Goal: Task Accomplishment & Management: Use online tool/utility

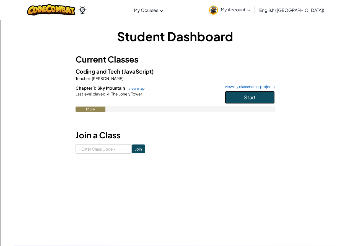
click at [230, 98] on button "Start" at bounding box center [250, 97] width 50 height 13
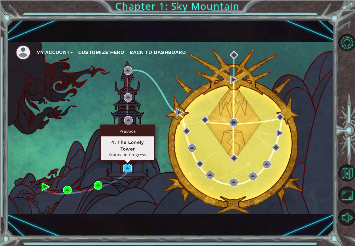
click at [131, 169] on img at bounding box center [127, 168] width 8 height 8
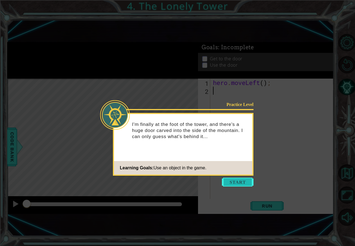
click at [225, 183] on button "Start" at bounding box center [238, 182] width 32 height 9
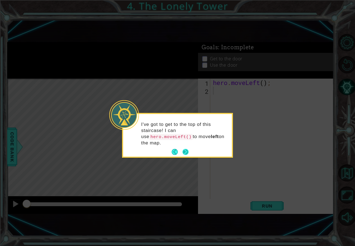
click at [184, 148] on button "Next" at bounding box center [185, 151] width 7 height 7
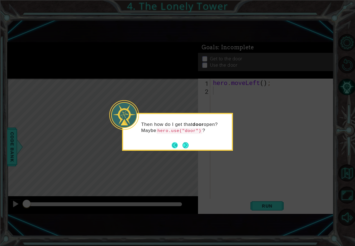
click at [176, 144] on button "Back" at bounding box center [176, 145] width 11 height 6
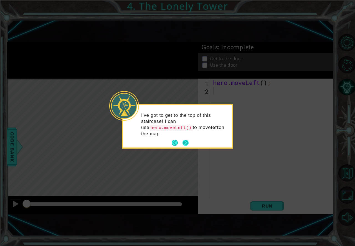
click at [183, 138] on button "Next" at bounding box center [185, 142] width 9 height 9
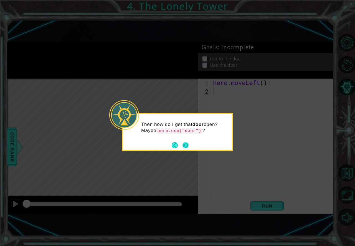
click at [186, 143] on button "Next" at bounding box center [185, 145] width 7 height 7
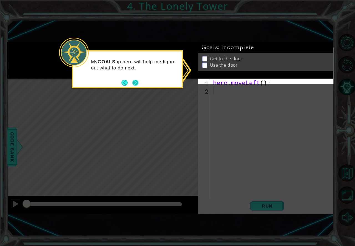
click at [135, 83] on button "Next" at bounding box center [135, 82] width 7 height 7
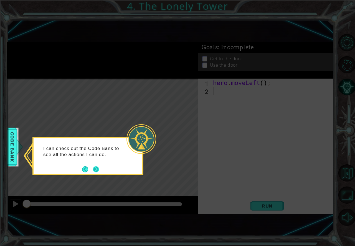
click at [93, 168] on button "Next" at bounding box center [96, 169] width 7 height 7
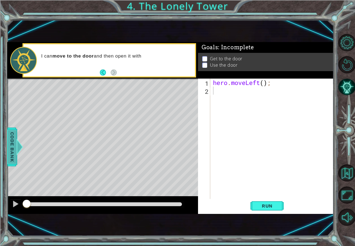
click at [17, 151] on div at bounding box center [19, 147] width 7 height 17
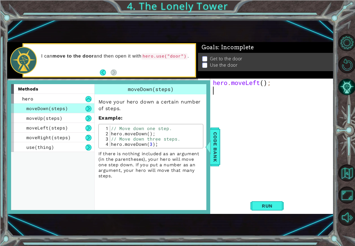
click at [221, 144] on div "hero . moveLeft ( ) ;" at bounding box center [273, 147] width 123 height 137
click at [209, 142] on div at bounding box center [205, 147] width 7 height 17
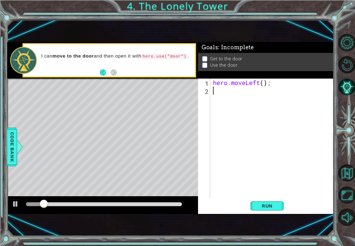
click at [222, 94] on div "hero . moveLeft ( ) ;" at bounding box center [273, 147] width 123 height 137
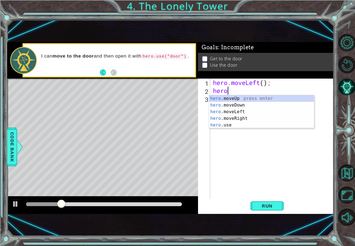
scroll to position [0, 0]
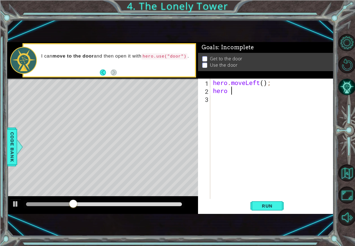
type textarea "hero"
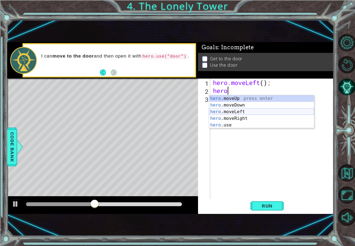
click at [240, 113] on div "hero .moveUp press enter hero .moveDown press enter hero .moveLeft press enter …" at bounding box center [261, 118] width 105 height 47
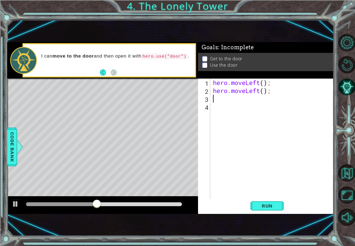
scroll to position [0, 0]
click at [274, 207] on span "Run" at bounding box center [267, 206] width 22 height 6
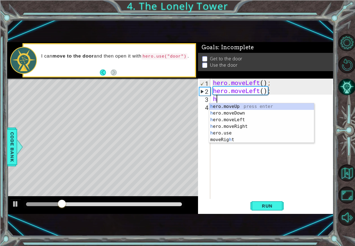
type textarea "her"
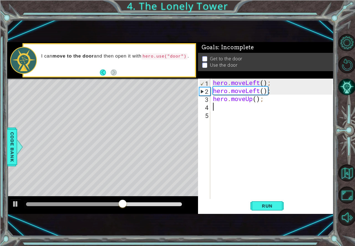
click at [256, 100] on div "hero . moveLeft ( ) ; hero . moveLeft ( ) ; hero . moveUp ( ) ;" at bounding box center [273, 147] width 123 height 137
type textarea "hero.moveUp(2);"
click at [270, 204] on span "Run" at bounding box center [267, 206] width 22 height 6
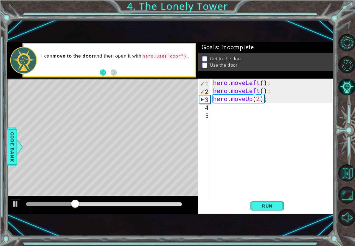
click at [228, 107] on div "hero . moveLeft ( ) ; hero . moveLeft ( ) ; hero . moveUp ( 2 ) ;" at bounding box center [273, 147] width 123 height 137
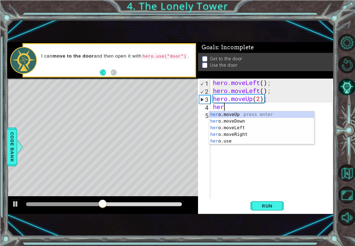
type textarea "hero"
click at [253, 132] on div "hero .moveUp press enter hero .moveDown press enter hero .moveLeft press enter …" at bounding box center [261, 134] width 105 height 47
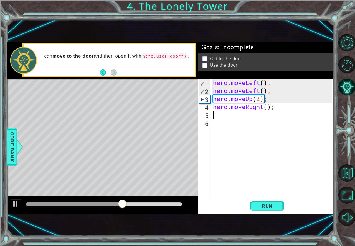
scroll to position [0, 0]
click at [267, 107] on div "hero . moveLeft ( ) ; hero . moveLeft ( ) ; hero . moveUp ( 2 ) ; hero . moveRi…" at bounding box center [273, 147] width 123 height 137
type textarea "hero.moveRight(2);"
click at [274, 204] on span "Run" at bounding box center [267, 206] width 22 height 6
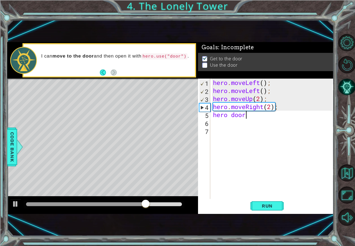
scroll to position [0, 1]
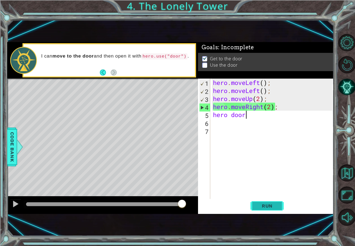
type textarea "hero door"
click at [262, 207] on span "Run" at bounding box center [267, 206] width 22 height 6
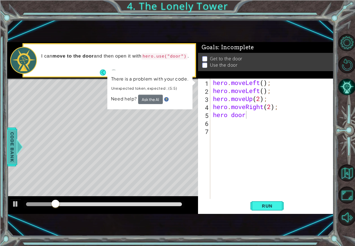
click at [18, 147] on div at bounding box center [17, 147] width 7 height 17
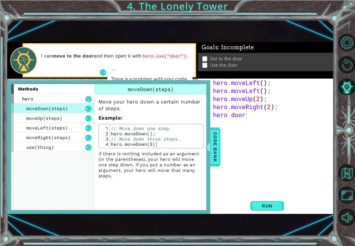
scroll to position [0, 0]
click at [229, 130] on div "hero . moveLeft ( ) ; hero . moveLeft ( ) ; hero . moveUp ( 2 ) ; hero . moveRi…" at bounding box center [273, 147] width 123 height 137
click at [207, 57] on li "Get to the door" at bounding box center [266, 60] width 129 height 6
click at [206, 59] on p at bounding box center [204, 61] width 5 height 5
click at [246, 153] on div "hero . moveLeft ( ) ; hero . moveLeft ( ) ; hero . moveUp ( 2 ) ; hero . moveRi…" at bounding box center [273, 147] width 123 height 137
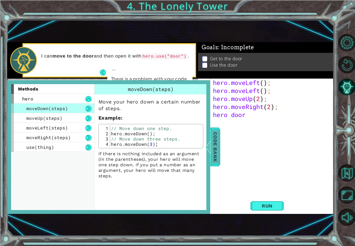
click at [214, 148] on span "Code Bank" at bounding box center [211, 147] width 9 height 34
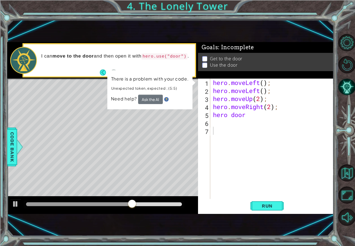
click at [271, 108] on div "hero . moveLeft ( ) ; hero . moveLeft ( ) ; hero . moveUp ( 2 ) ; hero . moveRi…" at bounding box center [273, 147] width 123 height 137
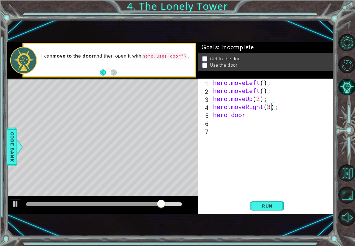
scroll to position [0, 2]
click at [247, 116] on div "hero . moveLeft ( ) ; hero . moveLeft ( ) ; hero . moveUp ( 2 ) ; hero . moveRi…" at bounding box center [273, 147] width 123 height 137
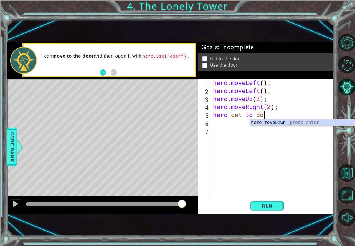
scroll to position [0, 2]
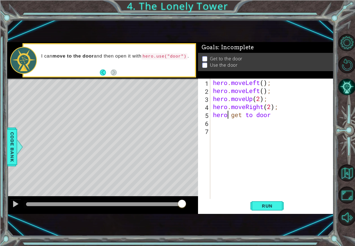
click at [228, 117] on div "hero . moveLeft ( ) ; hero . moveLeft ( ) ; hero . moveUp ( 2 ) ; hero . moveRi…" at bounding box center [273, 147] width 123 height 137
click at [229, 117] on div "hero . moveLeft ( ) ; hero . moveLeft ( ) ; hero . moveUp ( 2 ) ; hero . moveRi…" at bounding box center [273, 147] width 123 height 137
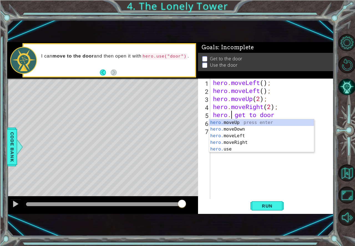
scroll to position [0, 1]
click at [276, 114] on div "hero . moveLeft ( ) ; hero . moveLeft ( ) ; hero . moveUp ( 2 ) ; hero . moveRi…" at bounding box center [273, 147] width 123 height 137
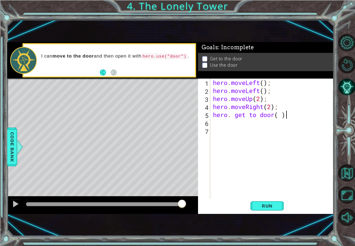
scroll to position [0, 3]
click at [265, 208] on span "Run" at bounding box center [267, 206] width 22 height 6
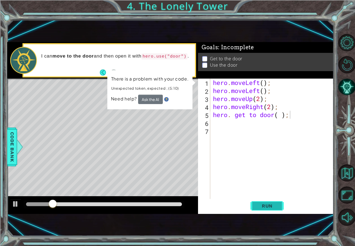
click at [262, 204] on span "Run" at bounding box center [267, 206] width 22 height 6
click at [271, 106] on div "hero . moveLeft ( ) ; hero . moveLeft ( ) ; hero . moveUp ( 2 ) ; hero . moveRi…" at bounding box center [273, 147] width 123 height 137
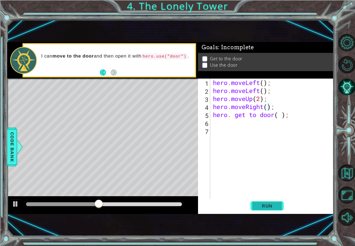
click at [268, 204] on span "Run" at bounding box center [267, 206] width 22 height 6
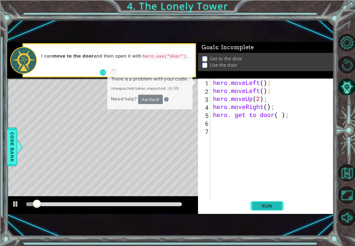
click at [266, 202] on button "Run" at bounding box center [266, 206] width 33 height 14
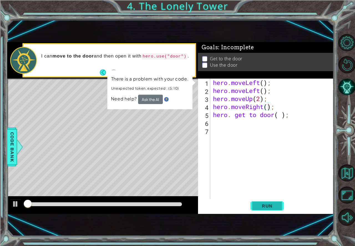
click at [267, 201] on button "Run" at bounding box center [266, 206] width 33 height 14
click at [158, 100] on button "Ask the AI" at bounding box center [150, 100] width 25 height 10
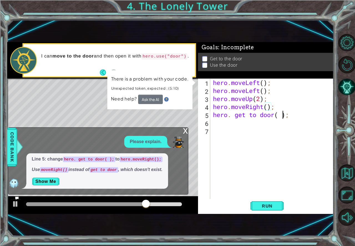
click at [283, 114] on div "hero . moveLeft ( ) ; hero . moveLeft ( ) ; hero . moveUp ( 2 ) ; hero . moveRi…" at bounding box center [273, 147] width 123 height 137
click at [288, 115] on div "hero . moveLeft ( ) ; hero . moveLeft ( ) ; hero . moveUp ( 2 ) ; hero . moveRi…" at bounding box center [273, 147] width 123 height 137
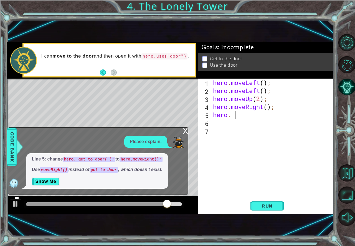
scroll to position [0, 0]
type textarea "h"
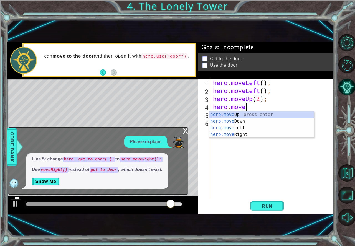
type textarea "hero.mov"
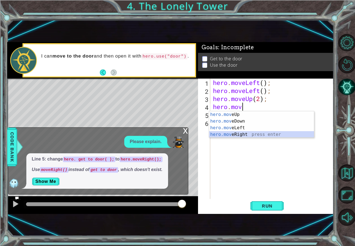
click at [274, 132] on div "hero.mov eUp press enter hero.mov eDown press enter hero.mov eLeft press enter …" at bounding box center [261, 131] width 105 height 40
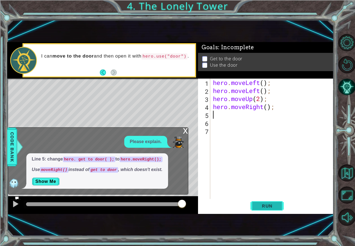
click at [261, 201] on div "1 2 3 4 5 6 7 hero . moveLeft ( ) ; hero . moveLeft ( ) ; hero . moveUp ( 2 ) ;…" at bounding box center [265, 146] width 135 height 135
click at [264, 204] on span "Run" at bounding box center [267, 206] width 22 height 6
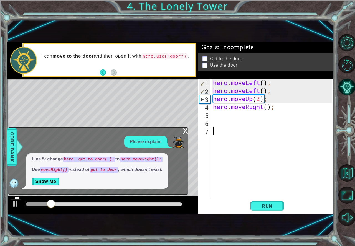
click at [186, 130] on div "x" at bounding box center [185, 131] width 5 height 6
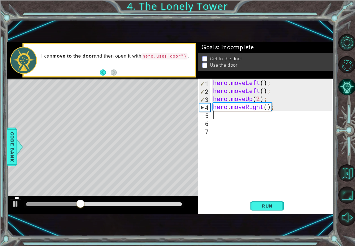
click at [220, 117] on div "hero . moveLeft ( ) ; hero . moveLeft ( ) ; hero . moveUp ( 2 ) ; hero . moveRi…" at bounding box center [273, 147] width 123 height 137
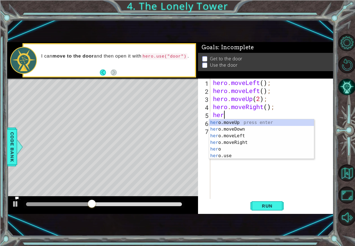
type textarea "hero"
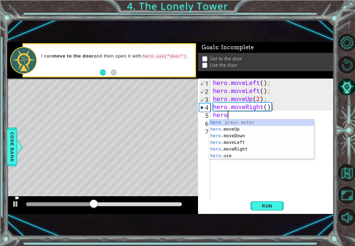
scroll to position [0, 0]
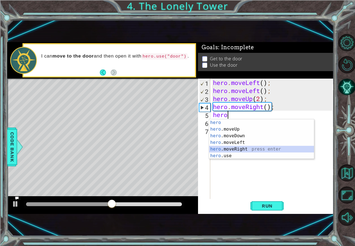
click at [234, 151] on div "hero press enter hero .moveUp press enter hero .moveDown press enter hero .move…" at bounding box center [261, 145] width 105 height 53
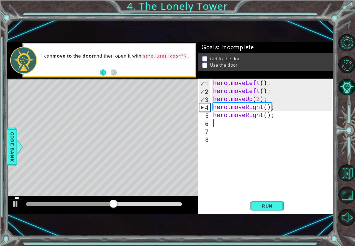
scroll to position [0, 0]
click at [273, 208] on span "Run" at bounding box center [267, 206] width 22 height 6
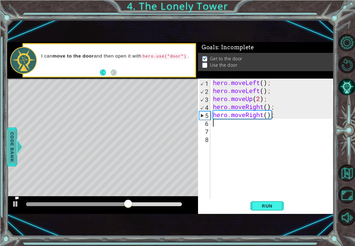
click at [10, 153] on span "Code Bank" at bounding box center [9, 147] width 9 height 34
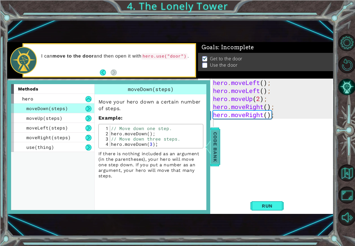
click at [218, 144] on span "Code Bank" at bounding box center [214, 147] width 9 height 34
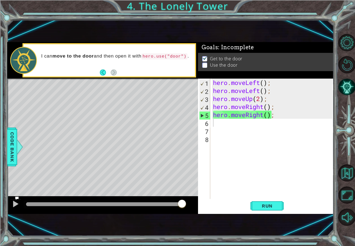
click at [231, 125] on div "hero . moveLeft ( ) ; hero . moveLeft ( ) ; hero . moveUp ( 2 ) ; hero . moveRi…" at bounding box center [273, 147] width 123 height 137
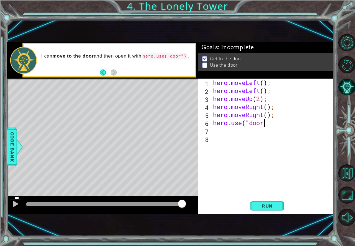
scroll to position [0, 2]
type textarea "hero.use("door")"
click at [271, 208] on span "Run" at bounding box center [267, 206] width 22 height 6
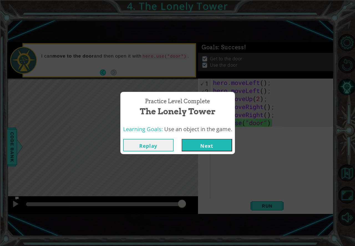
click at [201, 146] on button "Next" at bounding box center [206, 145] width 50 height 12
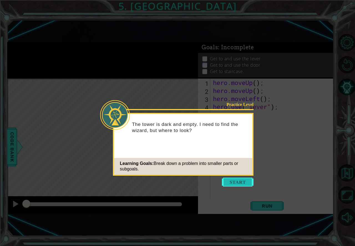
click at [242, 181] on button "Start" at bounding box center [238, 182] width 32 height 9
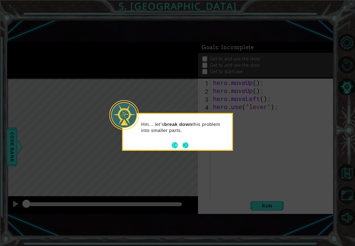
click at [187, 143] on button "Next" at bounding box center [185, 145] width 6 height 6
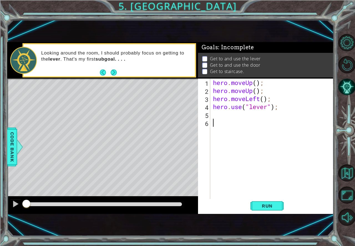
click at [115, 72] on button "Next" at bounding box center [114, 73] width 6 height 6
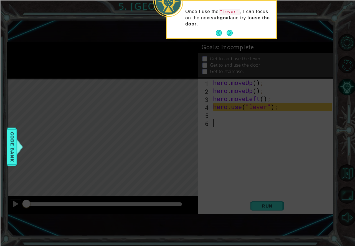
click at [253, 34] on div "Once I use the "lever" , I can focus on the next subgoal and try to use the doo…" at bounding box center [221, 19] width 109 height 37
click at [229, 30] on button "Next" at bounding box center [229, 33] width 6 height 6
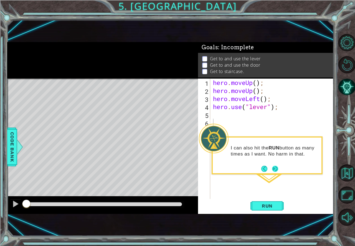
click at [272, 167] on button "Next" at bounding box center [275, 169] width 6 height 6
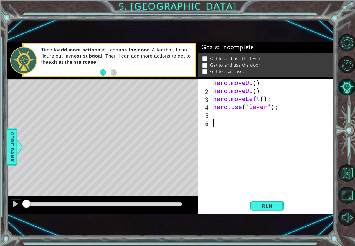
click at [213, 113] on div "hero . moveUp ( ) ; hero . moveUp ( ) ; hero . moveLeft ( ) ; hero . use ( "lev…" at bounding box center [273, 147] width 123 height 137
click at [278, 206] on button "Run" at bounding box center [266, 206] width 33 height 14
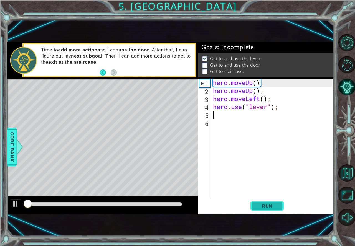
scroll to position [3, 0]
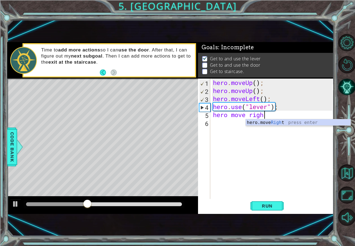
type textarea "hero move right"
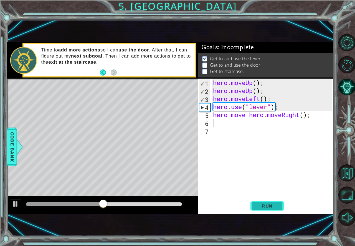
click at [261, 205] on span "Run" at bounding box center [267, 206] width 22 height 6
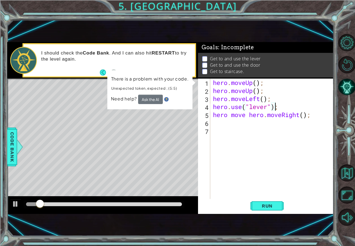
click at [276, 107] on div "hero . moveUp ( ) ; hero . moveUp ( ) ; hero . moveLeft ( ) ; hero . use ( "lev…" at bounding box center [273, 147] width 123 height 137
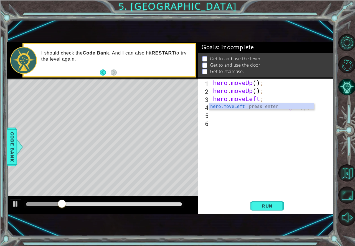
click at [291, 84] on div "hero . moveUp ( ) ; hero . moveUp ( ) ; hero . moveLeft ; hero move hero . move…" at bounding box center [273, 147] width 123 height 137
click at [277, 101] on div "hero . moveUp ( ) ; hero . moveUp ( ) ; hero . moveLeft ; hero move hero . move…" at bounding box center [273, 147] width 123 height 137
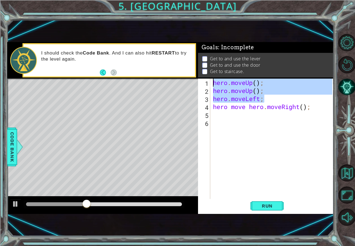
drag, startPoint x: 264, startPoint y: 102, endPoint x: 198, endPoint y: 81, distance: 69.1
click at [198, 81] on div "hero.moveLeft; 1 2 3 4 5 6 hero . moveUp ( ) ; hero . moveUp ( ) ; hero . moveL…" at bounding box center [265, 139] width 134 height 120
click at [262, 91] on div "hero . moveUp ( ) ; hero . moveUp ( ) ; hero . moveLeft ; hero move hero . move…" at bounding box center [272, 139] width 120 height 120
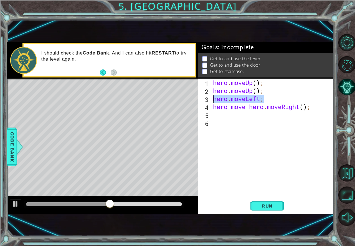
drag, startPoint x: 263, startPoint y: 99, endPoint x: 212, endPoint y: 98, distance: 51.3
click at [212, 98] on div "hero . moveUp ( ) ; hero . moveUp ( ) ; hero . moveLeft ; hero move hero . move…" at bounding box center [273, 147] width 123 height 137
type textarea "hero.moveLeft;"
click at [270, 209] on span "Run" at bounding box center [267, 206] width 22 height 6
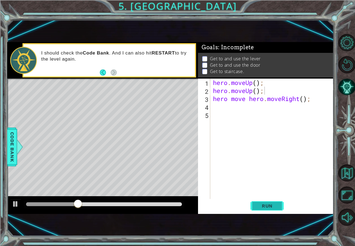
drag, startPoint x: 266, startPoint y: 205, endPoint x: 263, endPoint y: 199, distance: 6.6
click at [266, 204] on span "Run" at bounding box center [267, 206] width 22 height 6
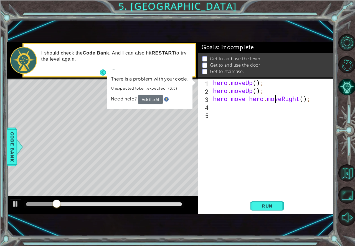
click at [276, 98] on div "hero . moveUp ( ) ; hero . moveUp ( ) ; hero move hero . moveRight ( ) ;" at bounding box center [273, 147] width 123 height 137
click at [306, 100] on div "hero . moveUp ( ) ; hero . moveUp ( ) ; hero move hero . moveRight ( ) ;" at bounding box center [273, 147] width 123 height 137
click at [317, 101] on div "hero . moveUp ( ) ; hero . moveUp ( ) ; hero move hero . moveRight ( ) ;" at bounding box center [273, 147] width 123 height 137
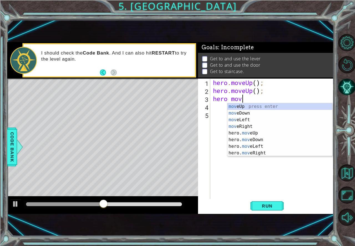
type textarea "h"
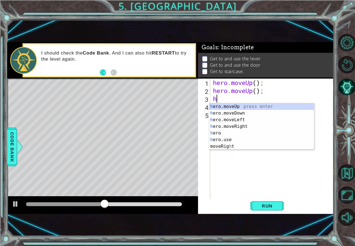
type textarea "hero.moveU"
type textarea "hero"
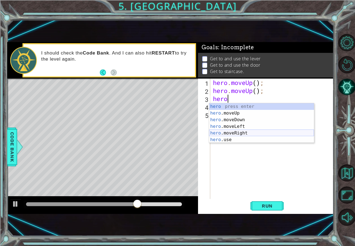
click at [278, 133] on div "hero press enter hero .moveUp press enter hero .moveDown press enter hero .move…" at bounding box center [261, 129] width 105 height 53
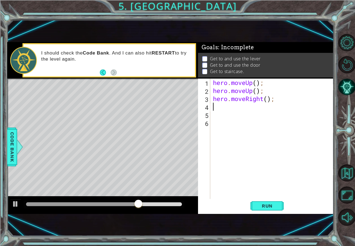
scroll to position [0, 0]
click at [277, 204] on button "Run" at bounding box center [266, 206] width 33 height 14
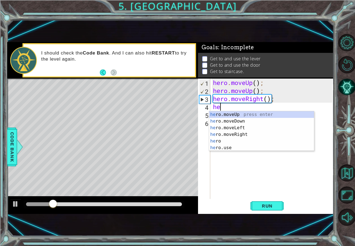
type textarea "hero"
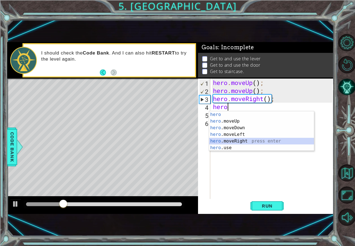
click at [232, 143] on div "hero press enter hero .moveUp press enter hero .moveDown press enter hero .move…" at bounding box center [261, 137] width 105 height 53
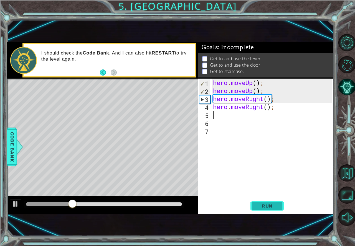
click at [273, 204] on span "Run" at bounding box center [267, 206] width 22 height 6
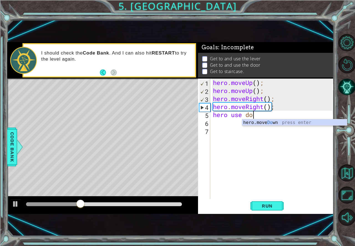
scroll to position [0, 2]
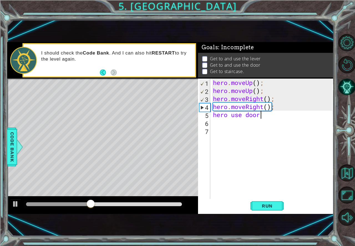
click at [228, 117] on div "hero . moveUp ( ) ; hero . moveUp ( ) ; hero . moveRight ( ) ; hero . moveRight…" at bounding box center [273, 147] width 123 height 137
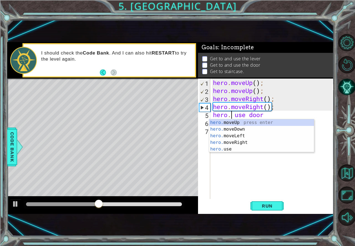
scroll to position [0, 1]
click at [247, 117] on div "hero . moveUp ( ) ; hero . moveUp ( ) ; hero . moveRight ( ) ; hero . moveRight…" at bounding box center [273, 147] width 123 height 137
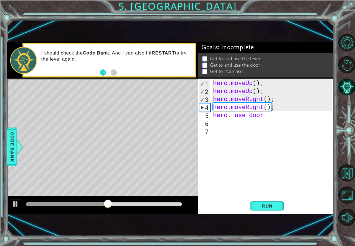
click at [249, 116] on div "hero . moveUp ( ) ; hero . moveUp ( ) ; hero . moveRight ( ) ; hero . moveRight…" at bounding box center [273, 147] width 123 height 137
click at [268, 114] on div "hero . moveUp ( ) ; hero . moveUp ( ) ; hero . moveRight ( ) ; hero . moveRight…" at bounding box center [273, 147] width 123 height 137
click at [248, 113] on div "hero . moveUp ( ) ; hero . moveUp ( ) ; hero . moveRight ( ) ; hero . moveRight…" at bounding box center [273, 147] width 123 height 137
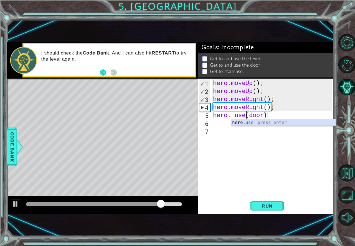
click at [266, 121] on div "hero. use press enter" at bounding box center [283, 129] width 105 height 20
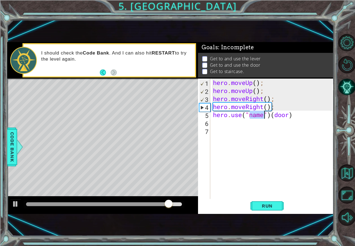
click at [298, 114] on div "hero . moveUp ( ) ; hero . moveUp ( ) ; hero . moveRight ( ) ; hero . moveRight…" at bounding box center [273, 147] width 123 height 137
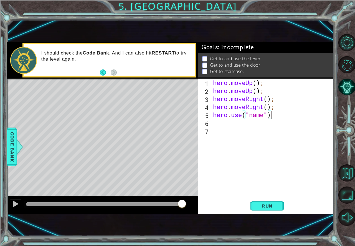
click at [261, 114] on div "hero . moveUp ( ) ; hero . moveUp ( ) ; hero . moveRight ( ) ; hero . moveRight…" at bounding box center [273, 147] width 123 height 137
click at [264, 116] on div "hero . moveUp ( ) ; hero . moveUp ( ) ; hero . moveRight ( ) ; hero . moveRight…" at bounding box center [273, 147] width 123 height 137
click at [267, 114] on div "hero . moveUp ( ) ; hero . moveUp ( ) ; hero . moveRight ( ) ; hero . moveRight…" at bounding box center [273, 147] width 123 height 137
click at [273, 206] on span "Run" at bounding box center [267, 206] width 22 height 6
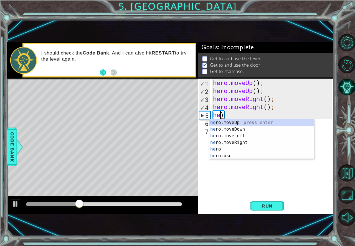
scroll to position [0, 0]
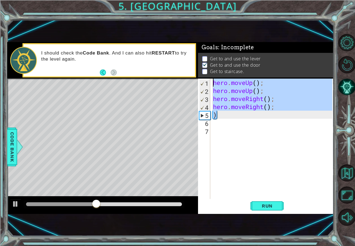
drag, startPoint x: 218, startPoint y: 114, endPoint x: 210, endPoint y: 78, distance: 37.2
click at [210, 78] on div "Goals : Incomplete Get to and use the lever Get to and use the door Get to stai…" at bounding box center [265, 128] width 135 height 172
type textarea "hero.moveUp(); hero.moveUp();"
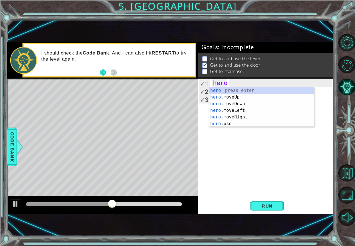
scroll to position [0, 0]
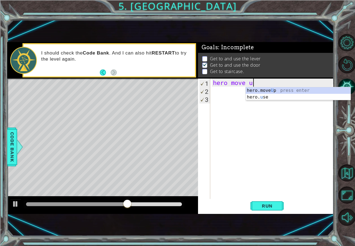
type textarea "hero move up"
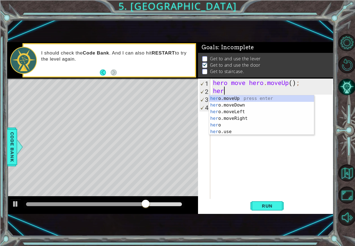
type textarea "hero"
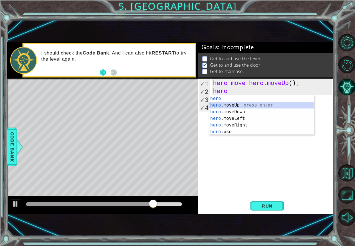
click at [237, 105] on div "hero press enter hero .moveUp press enter hero .moveDown press enter hero .move…" at bounding box center [261, 121] width 105 height 53
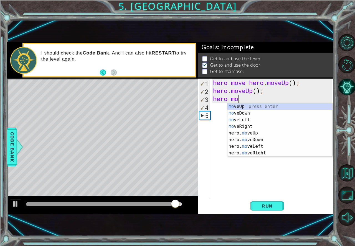
type textarea "hero move"
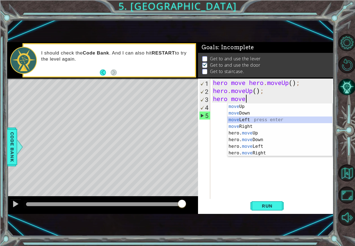
click at [253, 117] on div "move Up press enter move Down press enter move Left press enter move Right pres…" at bounding box center [279, 136] width 105 height 66
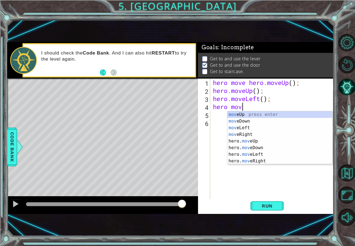
type textarea "hero move"
click at [252, 126] on div "move Up press enter move Down press enter move Left press enter move Right pres…" at bounding box center [279, 144] width 105 height 66
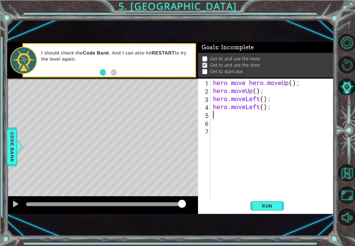
scroll to position [0, 0]
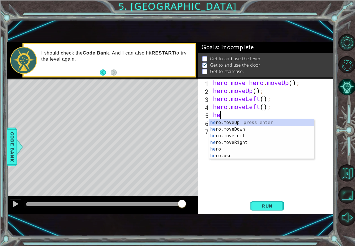
type textarea "hero"
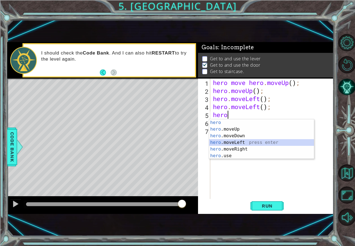
click at [246, 142] on div "hero press enter hero .moveUp press enter hero .moveDown press enter hero .move…" at bounding box center [261, 145] width 105 height 53
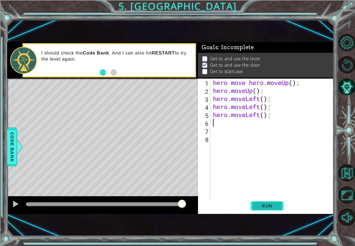
click at [270, 206] on span "Run" at bounding box center [267, 206] width 22 height 6
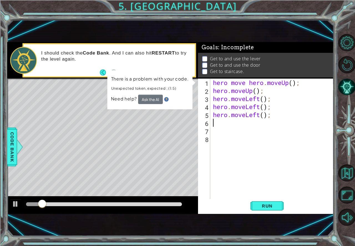
click at [294, 113] on div "hero move hero . moveUp ( ) ; hero . moveUp ( ) ; hero . moveLeft ( ) ; hero . …" at bounding box center [273, 147] width 123 height 137
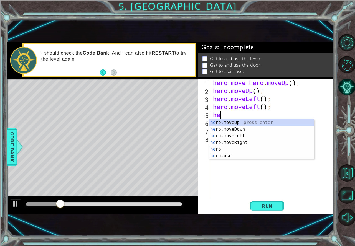
type textarea "h"
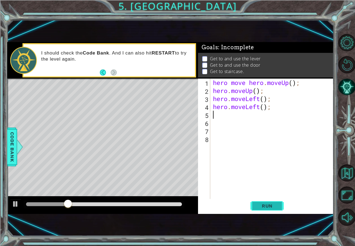
click at [257, 203] on span "Run" at bounding box center [267, 206] width 22 height 6
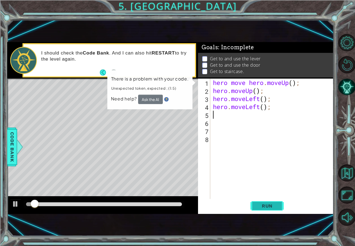
click at [257, 203] on span "Run" at bounding box center [267, 206] width 22 height 6
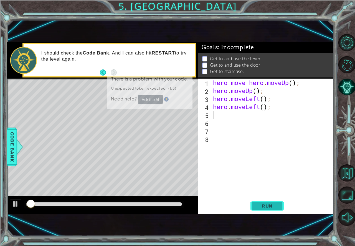
click at [257, 203] on span "Run" at bounding box center [267, 206] width 22 height 6
click at [257, 203] on button "Run" at bounding box center [266, 206] width 33 height 14
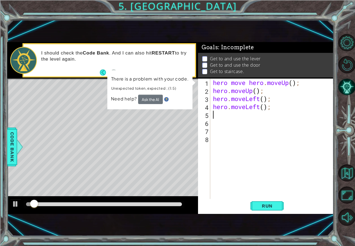
click at [244, 116] on div "hero move hero . moveUp ( ) ; hero . moveUp ( ) ; hero . moveLeft ( ) ; hero . …" at bounding box center [273, 147] width 123 height 137
click at [242, 115] on div "hero move hero . moveUp ( ) ; hero . moveUp ( ) ; hero . moveLeft ( ) ; hero . …" at bounding box center [273, 147] width 123 height 137
click at [239, 140] on div "hero move hero . moveUp ( ) ; hero . moveUp ( ) ; hero . moveLeft ( ) ; hero . …" at bounding box center [273, 147] width 123 height 137
click at [236, 128] on div "hero move hero . moveUp ( ) ; hero . moveUp ( ) ; hero . moveLeft ( ) ; hero . …" at bounding box center [273, 147] width 123 height 137
click at [261, 115] on div "hero move hero . moveUp ( ) ; hero . moveUp ( ) ; hero . moveLeft ( ) ; hero . …" at bounding box center [273, 147] width 123 height 137
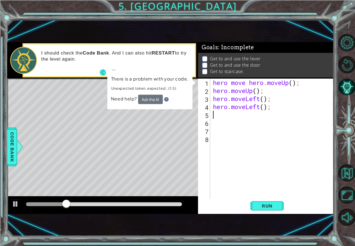
type textarea "hero.moveLeft();"
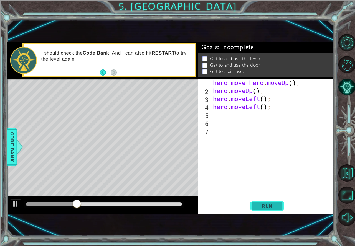
click at [263, 209] on button "Run" at bounding box center [266, 206] width 33 height 14
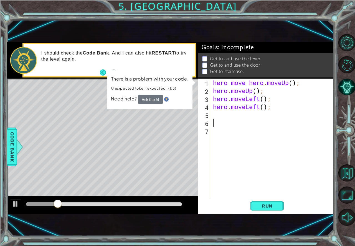
click at [221, 120] on div "hero move hero . moveUp ( ) ; hero . moveUp ( ) ; hero . moveLeft ( ) ; hero . …" at bounding box center [273, 147] width 123 height 137
click at [220, 119] on div "hero move hero . moveUp ( ) ; hero . moveUp ( ) ; hero . moveLeft ( ) ; hero . …" at bounding box center [273, 147] width 123 height 137
click at [150, 96] on button "Ask the AI" at bounding box center [150, 100] width 25 height 10
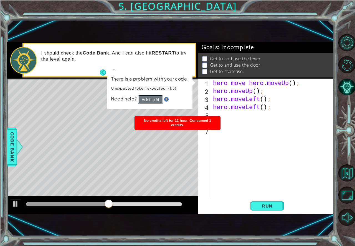
click at [148, 96] on button "Ask the AI" at bounding box center [150, 100] width 25 height 10
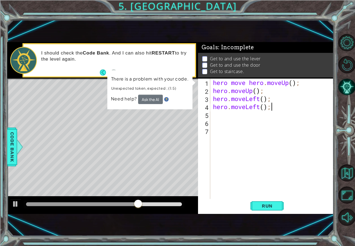
click at [298, 107] on div "hero move hero . moveUp ( ) ; hero . moveUp ( ) ; hero . moveLeft ( ) ; hero . …" at bounding box center [273, 147] width 123 height 137
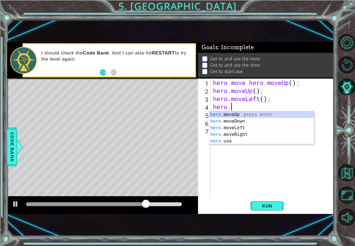
type textarea "h"
type textarea "hero.moveLeft()"
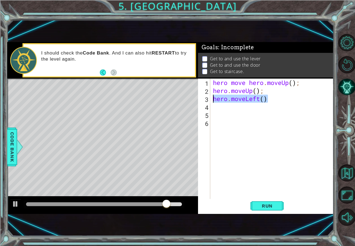
drag, startPoint x: 268, startPoint y: 97, endPoint x: 211, endPoint y: 97, distance: 56.8
click at [211, 97] on div "hero.moveLeft() 1 2 3 4 5 6 hero move hero . moveUp ( ) ; hero . moveUp ( ) ; h…" at bounding box center [265, 139] width 134 height 120
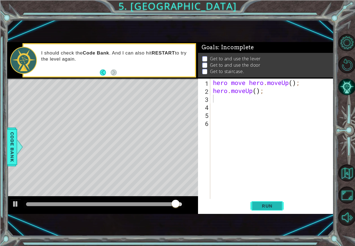
click at [271, 206] on span "Run" at bounding box center [267, 206] width 22 height 6
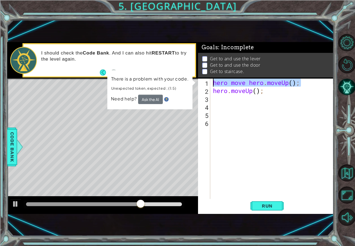
drag, startPoint x: 305, startPoint y: 84, endPoint x: 169, endPoint y: 76, distance: 135.7
click at [169, 76] on div "1 ההההההההההההההההההההההההההההההההההההההההההההההההההההההההההההההההההההההההההההה…" at bounding box center [170, 128] width 326 height 172
type textarea "hero move hero.moveUp();"
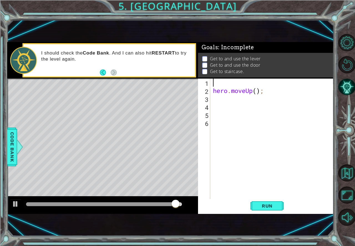
click at [256, 89] on div "hero . moveUp ( ) ;" at bounding box center [273, 147] width 123 height 137
type textarea "hero.moveUp();"
click at [154, 88] on div "1 ההההההההההההההההההההההההההההההההההההההההההההההההההההההההההההההההההההההההההההה…" at bounding box center [170, 128] width 326 height 172
click at [217, 81] on div at bounding box center [273, 147] width 123 height 137
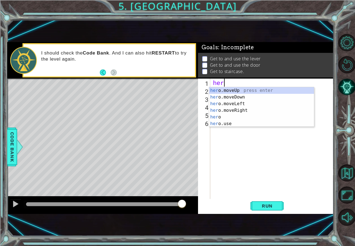
scroll to position [0, 0]
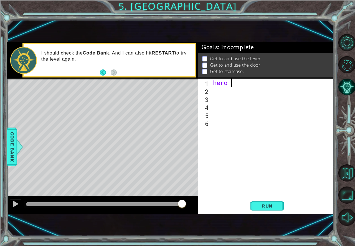
type textarea "hero"
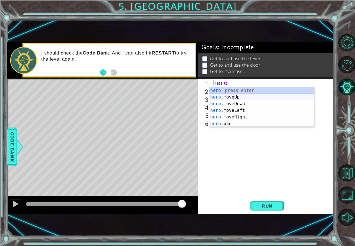
click at [227, 96] on div "hero press enter hero .moveUp press enter hero .moveDown press enter hero .move…" at bounding box center [261, 113] width 105 height 53
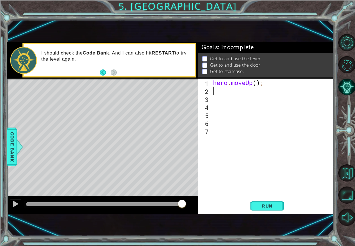
scroll to position [0, 0]
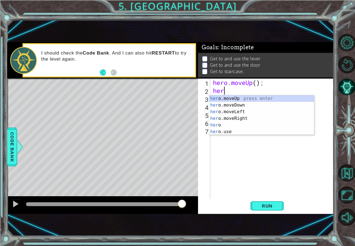
type textarea "hero"
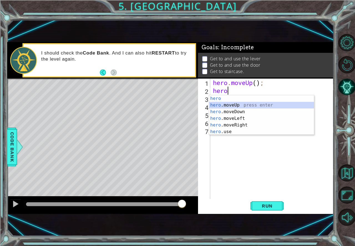
click at [236, 107] on div "hero press enter hero .moveUp press enter hero .moveDown press enter hero .move…" at bounding box center [261, 121] width 105 height 53
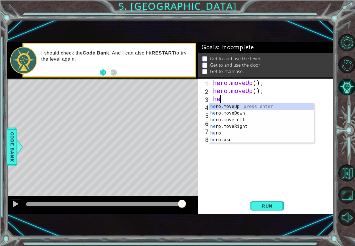
type textarea "hero"
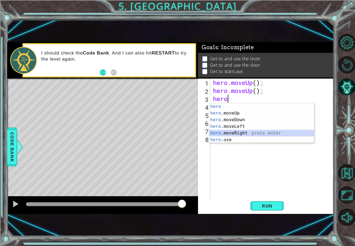
click at [239, 132] on div "hero press enter hero .moveUp press enter hero .moveDown press enter hero .move…" at bounding box center [261, 129] width 105 height 53
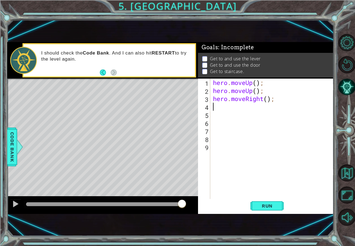
scroll to position [0, 0]
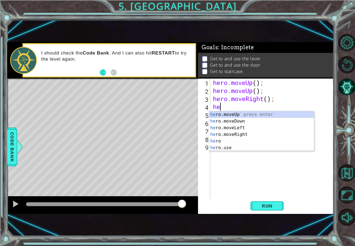
type textarea "hero"
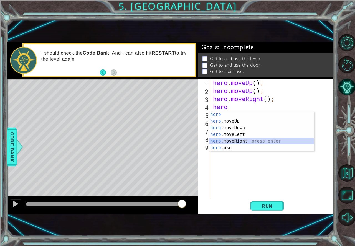
click at [238, 140] on div "hero press enter hero .moveUp press enter hero .moveDown press enter hero .move…" at bounding box center [261, 137] width 105 height 53
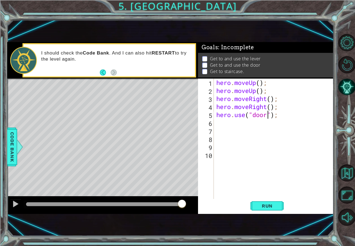
scroll to position [0, 2]
type textarea "hero.use("door");"
click at [265, 203] on span "Run" at bounding box center [267, 206] width 22 height 6
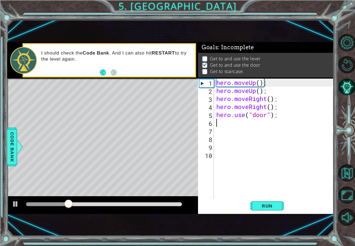
click at [242, 122] on div "hero . moveUp ( ) ; hero . moveUp ( ) ; hero . moveRight ( ) ; hero . moveRight…" at bounding box center [275, 147] width 120 height 137
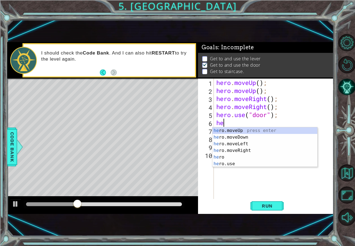
scroll to position [0, 0]
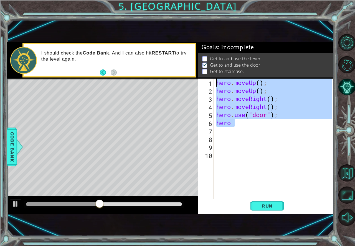
drag, startPoint x: 233, startPoint y: 125, endPoint x: 211, endPoint y: 76, distance: 54.2
click at [212, 76] on div "Goals : Incomplete Get to and use the lever Get to and use the door Get to stai…" at bounding box center [265, 128] width 135 height 172
type textarea "hero.moveUp(); hero.moveUp();"
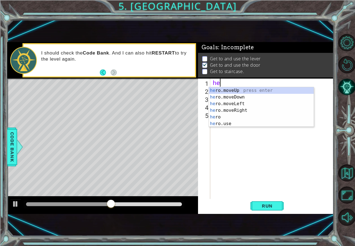
type textarea "hero"
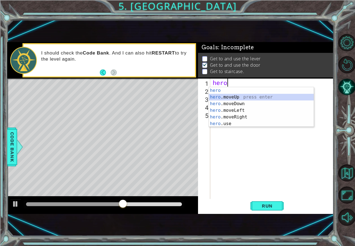
click at [217, 98] on div "hero press enter hero .moveUp press enter hero .moveDown press enter hero .move…" at bounding box center [261, 113] width 105 height 53
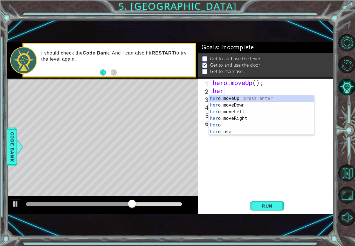
type textarea "hero"
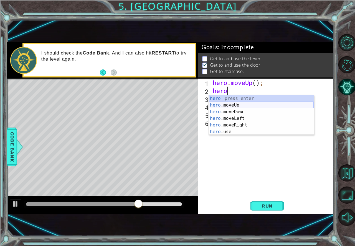
click at [230, 102] on div "hero press enter hero .moveUp press enter hero .moveDown press enter hero .move…" at bounding box center [261, 121] width 105 height 53
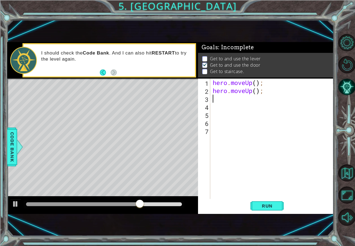
scroll to position [0, 0]
click at [266, 209] on span "Run" at bounding box center [267, 206] width 22 height 6
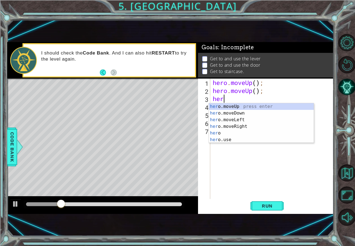
type textarea "hero"
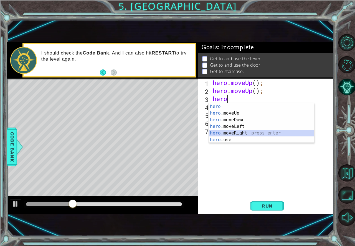
click at [247, 132] on div "hero press enter hero .moveUp press enter hero .moveDown press enter hero .move…" at bounding box center [261, 129] width 105 height 53
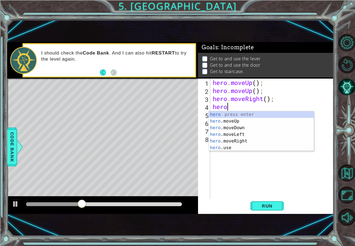
type textarea "hero"
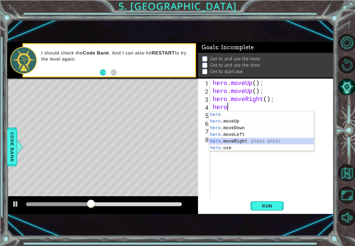
click at [241, 139] on div "hero press enter hero .moveUp press enter hero .moveDown press enter hero .move…" at bounding box center [261, 137] width 105 height 53
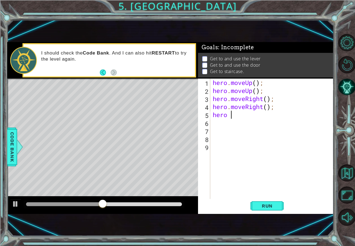
scroll to position [0, 1]
type textarea "hero.use("door");"
click at [225, 121] on div "hero . moveUp ( ) ; hero . moveUp ( ) ; hero . moveRight ( ) ; hero . moveRight…" at bounding box center [272, 147] width 123 height 137
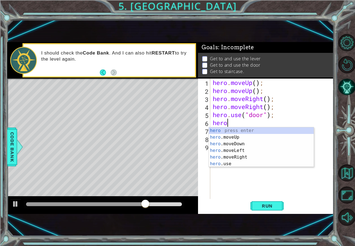
scroll to position [0, 1]
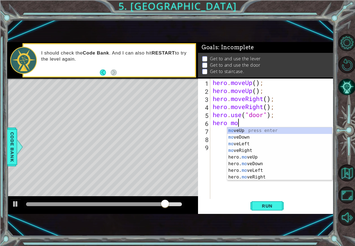
type textarea "hero move"
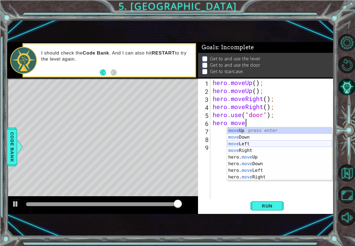
click at [245, 144] on div "move Up press enter move Down press enter move Left press enter move Right pres…" at bounding box center [279, 160] width 105 height 66
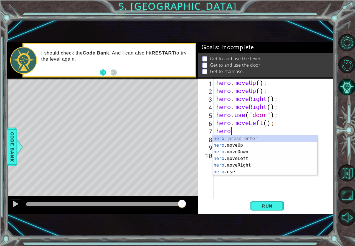
scroll to position [0, 0]
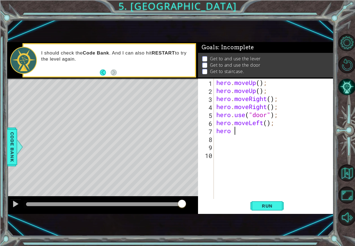
type textarea "hero"
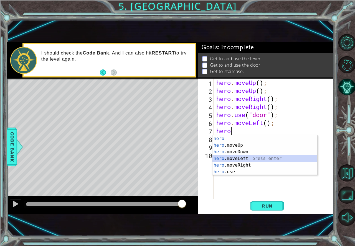
click at [243, 157] on div "hero press enter hero .moveUp press enter hero .moveDown press enter hero .move…" at bounding box center [264, 161] width 105 height 53
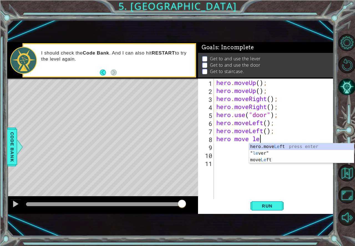
type textarea "hero move left"
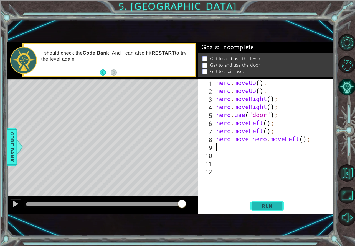
click at [270, 201] on button "Run" at bounding box center [266, 206] width 33 height 14
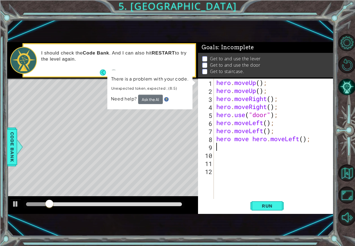
click at [278, 130] on div "hero . moveUp ( ) ; hero . moveUp ( ) ; hero . moveRight ( ) ; hero . moveRight…" at bounding box center [275, 147] width 120 height 137
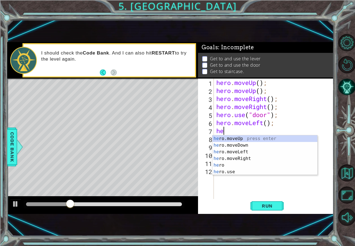
type textarea "h"
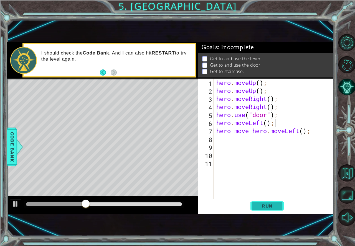
click at [269, 203] on span "Run" at bounding box center [267, 206] width 22 height 6
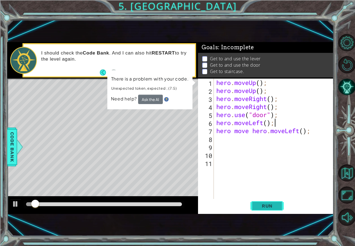
click at [273, 203] on span "Run" at bounding box center [267, 206] width 22 height 6
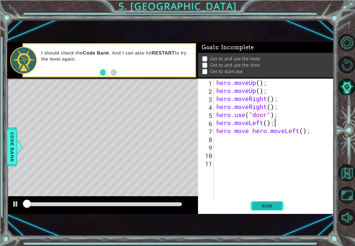
click at [273, 203] on span "Run" at bounding box center [267, 206] width 22 height 6
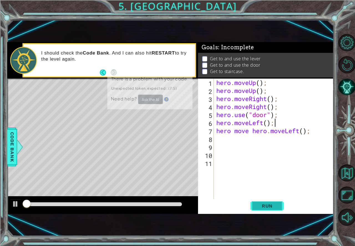
click at [273, 203] on span "Run" at bounding box center [267, 206] width 22 height 6
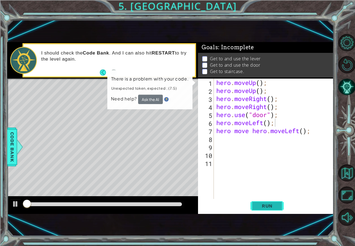
click at [270, 202] on button "Run" at bounding box center [266, 206] width 33 height 14
click at [269, 201] on button "Run" at bounding box center [266, 206] width 33 height 14
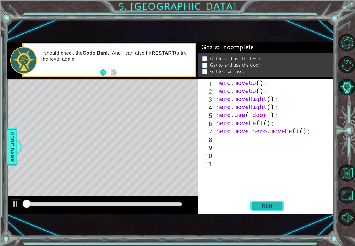
click at [269, 201] on button "Run" at bounding box center [266, 206] width 33 height 14
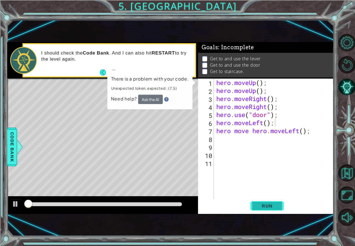
click at [269, 201] on button "Run" at bounding box center [266, 206] width 33 height 14
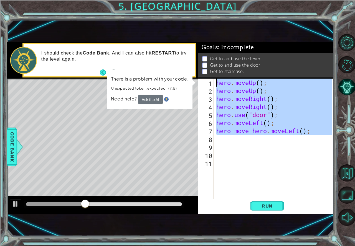
drag, startPoint x: 318, startPoint y: 136, endPoint x: 206, endPoint y: 83, distance: 124.1
click at [206, 83] on div "hero.moveLeft(); 1 2 3 4 5 6 7 8 9 10 11 hero . moveUp ( ) ; hero . moveUp ( ) …" at bounding box center [265, 139] width 134 height 120
type textarea "hero.moveUp(); hero.moveUp();"
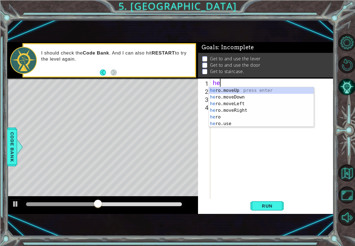
type textarea "hero"
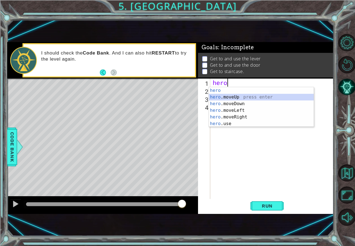
drag, startPoint x: 245, startPoint y: 94, endPoint x: 241, endPoint y: 129, distance: 35.1
click at [243, 94] on div "hero press enter hero .moveUp press enter hero .moveDown press enter hero .move…" at bounding box center [261, 113] width 105 height 53
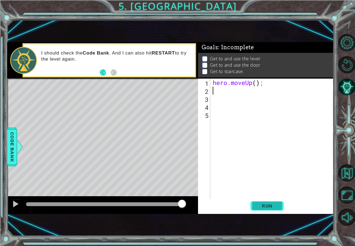
click at [255, 209] on button "Run" at bounding box center [266, 206] width 33 height 14
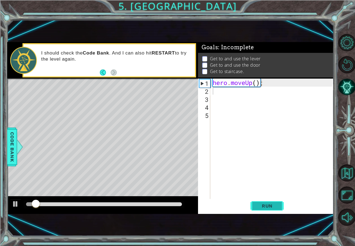
click at [271, 207] on span "Run" at bounding box center [267, 206] width 22 height 6
click at [271, 204] on span "Run" at bounding box center [267, 206] width 22 height 6
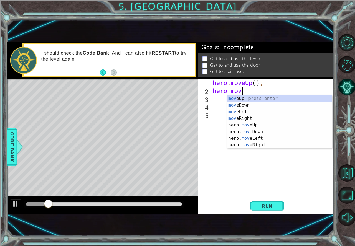
scroll to position [0, 1]
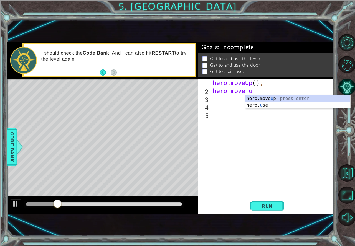
type textarea "hero move up"
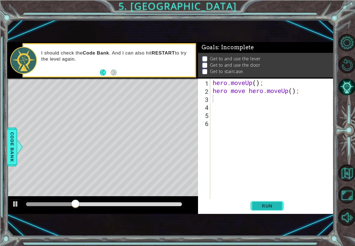
click at [269, 205] on span "Run" at bounding box center [267, 206] width 22 height 6
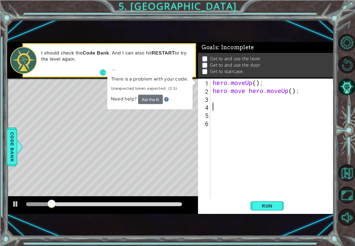
click at [258, 106] on div "hero . moveUp ( ) ; hero move hero . moveUp ( ) ;" at bounding box center [272, 147] width 123 height 137
click at [298, 87] on div "hero . moveUp ( ) ; hero move hero . moveUp ( ) ;" at bounding box center [272, 147] width 123 height 137
click at [263, 93] on div "hero . moveUp ( ) ; hero move hero . moveUp ( ) ;" at bounding box center [272, 147] width 123 height 137
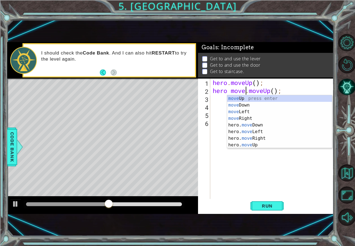
type textarea "hero move.moveUp();"
click at [276, 163] on div "hero . moveUp ( ) ; hero move . moveUp ( ) ;" at bounding box center [272, 147] width 123 height 137
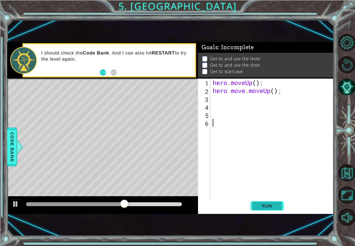
click at [263, 206] on span "Run" at bounding box center [267, 206] width 22 height 6
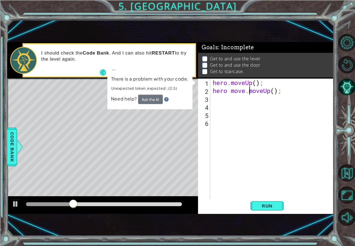
click at [247, 92] on div "hero . moveUp ( ) ; hero move . moveUp ( ) ;" at bounding box center [272, 147] width 123 height 137
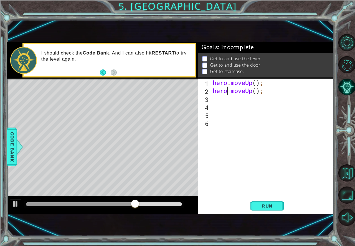
click at [229, 93] on div "hero . moveUp ( ) ; hero moveUp ( ) ;" at bounding box center [272, 147] width 123 height 137
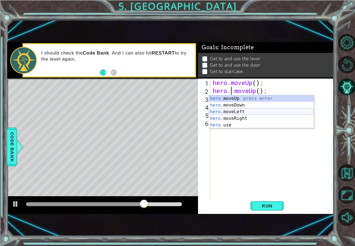
scroll to position [0, 1]
click at [269, 202] on button "Run" at bounding box center [266, 206] width 33 height 14
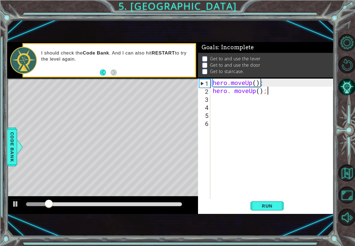
click at [266, 94] on div "hero . moveUp ( ) ; hero . moveUp ( ) ;" at bounding box center [272, 147] width 123 height 137
click at [234, 92] on div "hero . moveUp ( ) ; hero . moveUp ( ) ;" at bounding box center [272, 147] width 123 height 137
type textarea "hero.moveUp();"
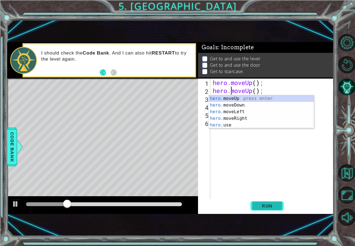
click at [275, 204] on span "Run" at bounding box center [267, 206] width 22 height 6
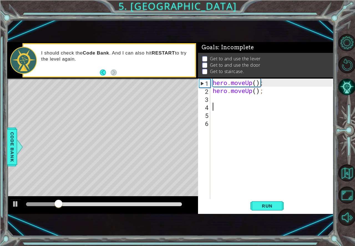
click at [242, 102] on div "hero . moveUp ( ) ; hero . moveUp ( ) ;" at bounding box center [272, 147] width 123 height 137
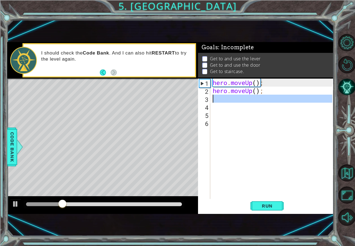
scroll to position [0, 0]
click at [239, 98] on div "hero . moveUp ( ) ; hero . moveUp ( ) ;" at bounding box center [271, 139] width 120 height 120
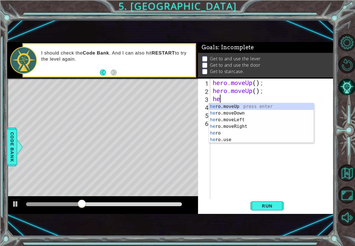
type textarea "hero"
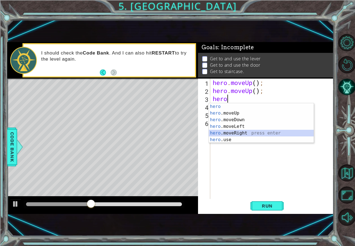
click at [233, 132] on div "hero press enter hero .moveUp press enter hero .moveDown press enter hero .move…" at bounding box center [261, 129] width 105 height 53
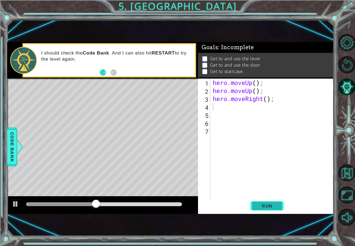
drag, startPoint x: 266, startPoint y: 204, endPoint x: 267, endPoint y: 201, distance: 3.3
click at [267, 204] on span "Run" at bounding box center [267, 206] width 22 height 6
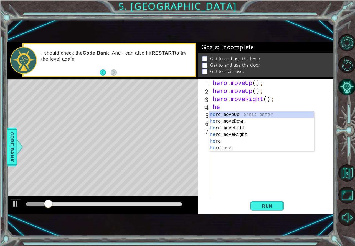
type textarea "heor"
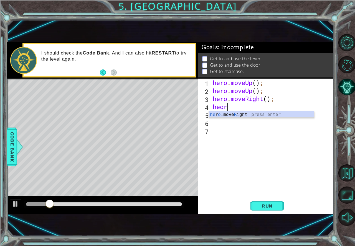
scroll to position [0, 0]
click at [231, 112] on div "he r o .move R ight press enter" at bounding box center [261, 121] width 105 height 20
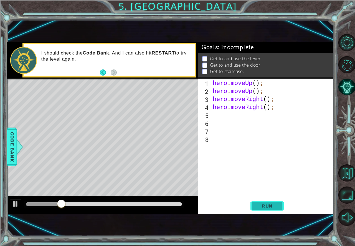
click at [263, 206] on span "Run" at bounding box center [267, 206] width 22 height 6
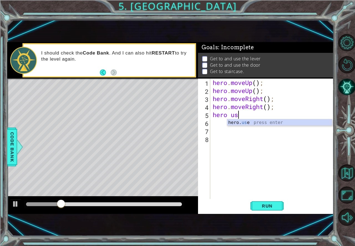
scroll to position [0, 1]
click at [243, 124] on div "hero. use press enter" at bounding box center [279, 129] width 105 height 20
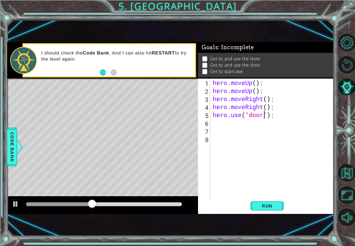
scroll to position [0, 2]
type textarea "hero.use("door");"
click at [271, 206] on span "Run" at bounding box center [267, 206] width 22 height 6
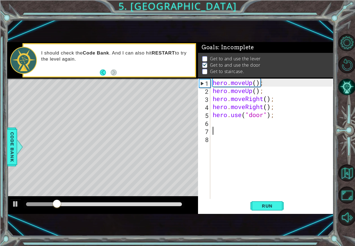
click at [238, 128] on div "hero . moveUp ( ) ; hero . moveUp ( ) ; hero . moveRight ( ) ; hero . moveRight…" at bounding box center [272, 147] width 123 height 137
click at [234, 123] on div "hero . moveUp ( ) ; hero . moveUp ( ) ; hero . moveRight ( ) ; hero . moveRight…" at bounding box center [272, 147] width 123 height 137
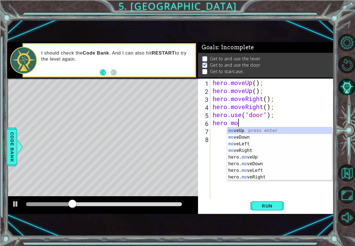
type textarea "hero move"
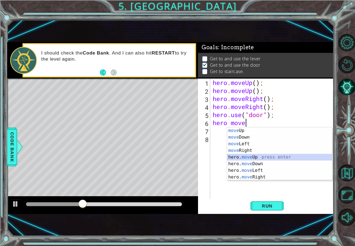
click at [241, 160] on div "move Up press enter move Down press enter move Left press enter move Right pres…" at bounding box center [279, 160] width 105 height 66
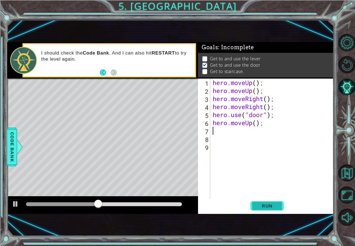
click at [270, 206] on span "Run" at bounding box center [267, 206] width 22 height 6
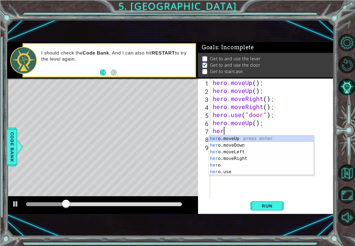
type textarea "hero"
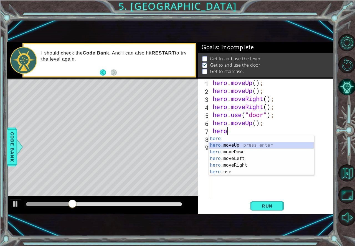
click at [229, 146] on div "hero press enter hero .moveUp press enter hero .moveDown press enter hero .move…" at bounding box center [261, 161] width 105 height 53
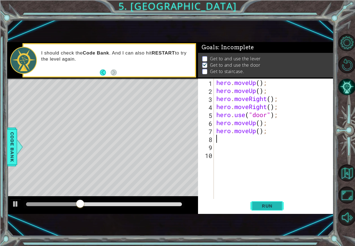
click at [265, 206] on span "Run" at bounding box center [267, 206] width 22 height 6
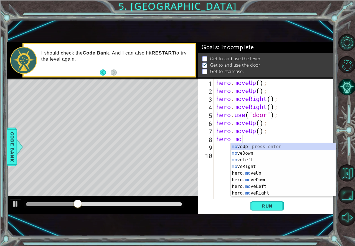
type textarea "hero move"
click at [234, 157] on div "move Up press enter move Down press enter move Left press enter move Right pres…" at bounding box center [282, 176] width 105 height 66
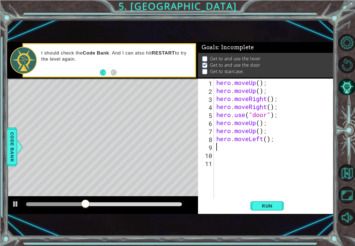
scroll to position [0, 0]
click at [271, 204] on span "Run" at bounding box center [267, 206] width 22 height 6
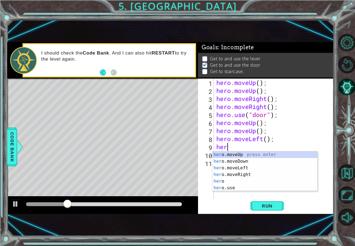
type textarea "hero"
click at [234, 173] on div "hero press enter hero .moveUp press enter hero .moveDown press enter hero .move…" at bounding box center [264, 178] width 105 height 53
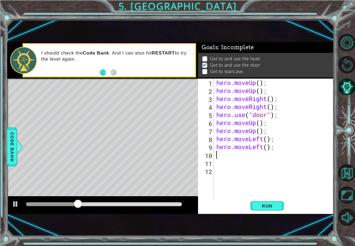
scroll to position [0, 0]
click at [271, 207] on span "Run" at bounding box center [267, 206] width 22 height 6
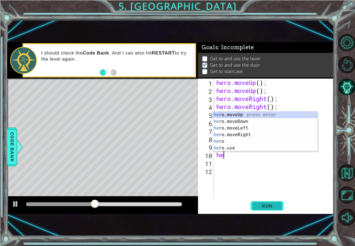
type textarea "hero"
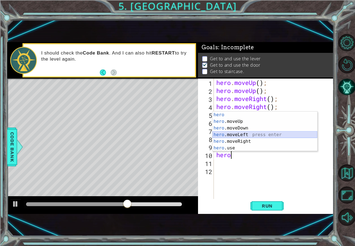
click at [238, 135] on div "hero press enter hero .moveUp press enter hero .moveDown press enter hero .move…" at bounding box center [264, 138] width 105 height 53
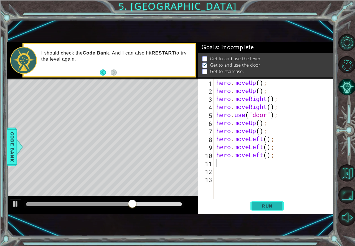
click at [275, 208] on span "Run" at bounding box center [267, 206] width 22 height 6
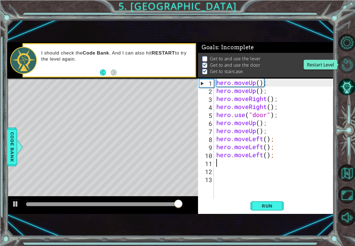
click at [343, 70] on button "Restart Level" at bounding box center [346, 64] width 17 height 17
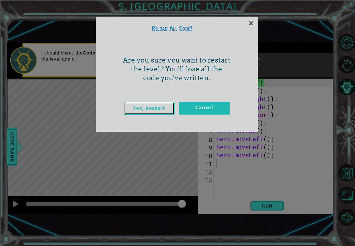
click at [162, 109] on link "Yes, Restart" at bounding box center [149, 108] width 50 height 12
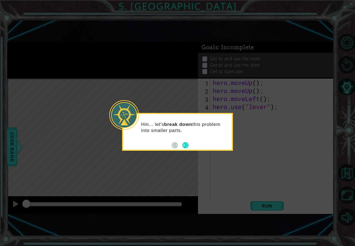
click at [187, 147] on button "Next" at bounding box center [185, 145] width 6 height 6
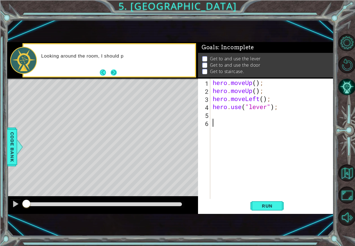
click at [115, 73] on button "Next" at bounding box center [114, 73] width 6 height 6
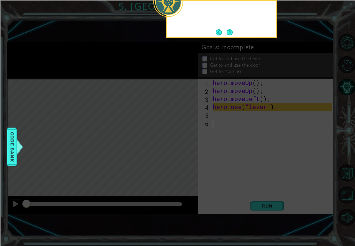
click at [115, 73] on icon at bounding box center [177, 67] width 355 height 357
click at [206, 75] on icon at bounding box center [177, 67] width 355 height 357
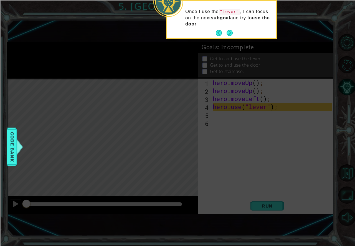
click at [233, 35] on div "Once I use the "lever" , I can focus on the next subgoal and try to use the door" at bounding box center [221, 20] width 109 height 34
click at [231, 33] on button "Next" at bounding box center [229, 33] width 6 height 6
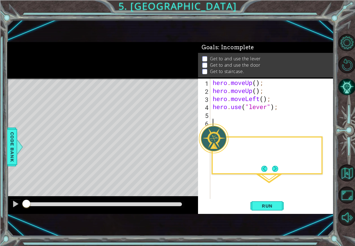
click at [231, 33] on div "1 ההההההההההההההההההההההההההההההההההההההההההההההההההההההההההההההההההההההההההההה…" at bounding box center [170, 128] width 326 height 217
click at [279, 205] on button "Run" at bounding box center [266, 206] width 33 height 14
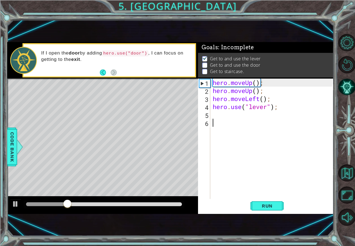
click at [216, 118] on div "hero . moveUp ( ) ; hero . moveUp ( ) ; hero . moveLeft ( ) ; hero . use ( "lev…" at bounding box center [272, 147] width 123 height 137
drag, startPoint x: 281, startPoint y: 106, endPoint x: 277, endPoint y: 108, distance: 4.6
click at [281, 106] on div "hero . moveUp ( ) ; hero . moveUp ( ) ; hero . moveLeft ( ) ; hero . use ( "lev…" at bounding box center [272, 147] width 123 height 137
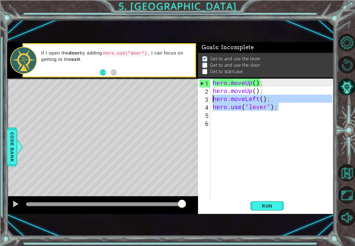
drag, startPoint x: 279, startPoint y: 107, endPoint x: 209, endPoint y: 96, distance: 71.7
click at [207, 96] on div "hero.use("lever"); 1 2 3 4 5 6 hero . moveUp ( ) ; hero . moveUp ( ) ; hero . m…" at bounding box center [265, 139] width 134 height 120
type textarea "hero.moveLeft(); hero.use("lever");"
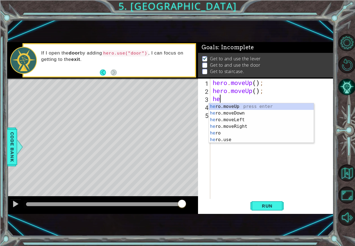
type textarea "hero"
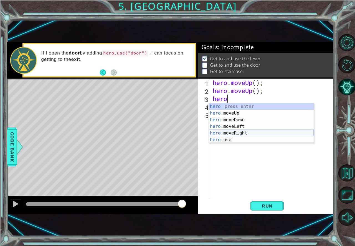
click at [242, 132] on div "hero press enter hero .moveUp press enter hero .moveDown press enter hero .move…" at bounding box center [261, 129] width 105 height 53
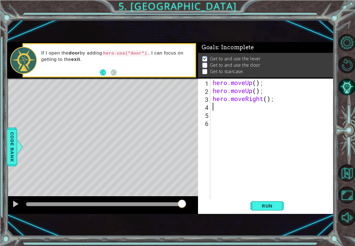
scroll to position [0, 0]
click at [267, 203] on button "Run" at bounding box center [266, 206] width 33 height 14
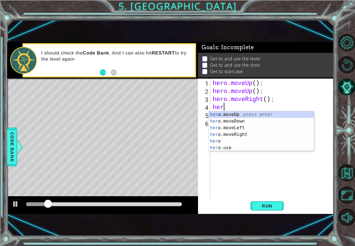
type textarea "hero"
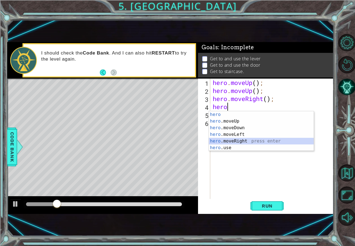
click at [245, 140] on div "hero press enter hero .moveUp press enter hero .moveDown press enter hero .move…" at bounding box center [261, 137] width 105 height 53
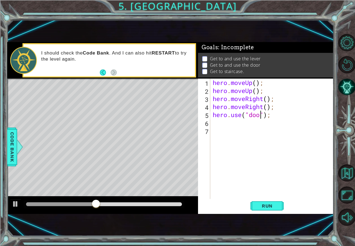
scroll to position [0, 2]
type textarea "hero.use("door");"
click at [268, 202] on button "Run" at bounding box center [266, 206] width 33 height 14
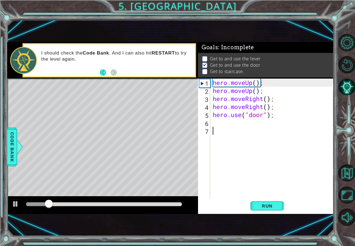
click at [255, 128] on div "hero . moveUp ( ) ; hero . moveUp ( ) ; hero . moveRight ( ) ; hero . moveRight…" at bounding box center [272, 147] width 123 height 137
click at [248, 122] on div "hero . moveUp ( ) ; hero . moveUp ( ) ; hero . moveRight ( ) ; hero . moveRight…" at bounding box center [272, 147] width 123 height 137
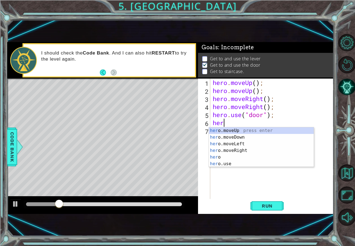
scroll to position [0, 0]
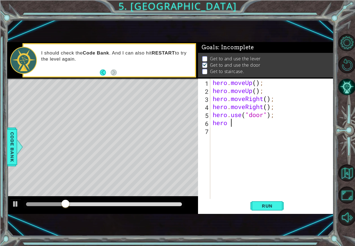
type textarea "hero"
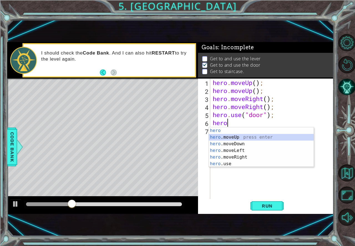
click at [242, 135] on div "hero press enter hero .moveUp press enter hero .moveDown press enter hero .move…" at bounding box center [261, 153] width 105 height 53
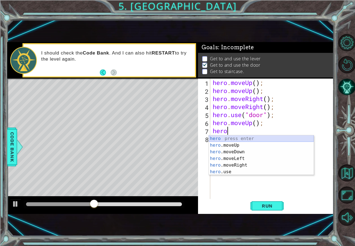
click at [226, 142] on div "hero press enter hero .moveUp press enter hero .moveDown press enter hero .move…" at bounding box center [261, 161] width 105 height 53
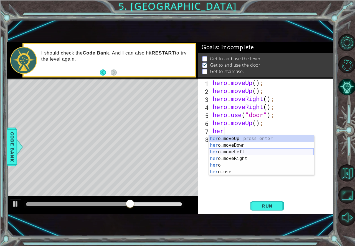
type textarea "hero"
click at [240, 147] on div "hero press enter hero .moveUp press enter hero .moveDown press enter hero .move…" at bounding box center [261, 161] width 105 height 53
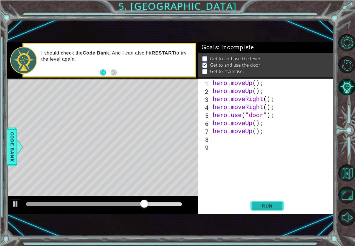
click at [269, 205] on span "Run" at bounding box center [267, 206] width 22 height 6
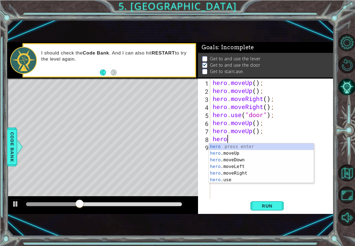
scroll to position [0, 0]
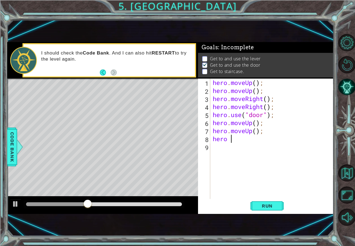
type textarea "hero"
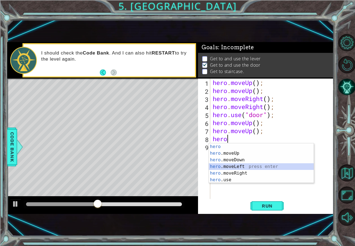
click at [227, 167] on div "hero press enter hero .moveUp press enter hero .moveDown press enter hero .move…" at bounding box center [261, 169] width 105 height 53
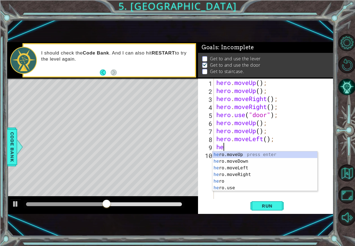
type textarea "her"
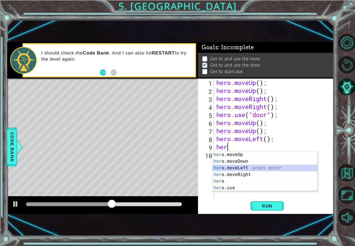
click at [230, 166] on div "her o.moveUp press enter her o.moveDown press enter her o.moveLeft press enter …" at bounding box center [264, 178] width 105 height 53
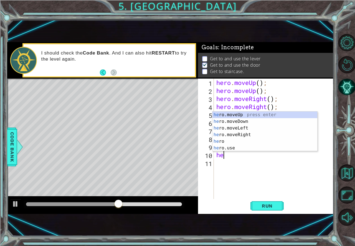
type textarea "her"
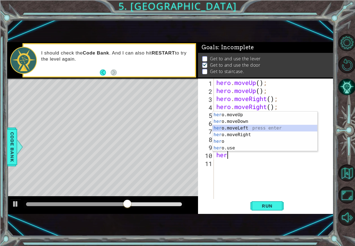
click at [228, 131] on div "her o.moveUp press enter her o.moveDown press enter her o.moveLeft press enter …" at bounding box center [264, 138] width 105 height 53
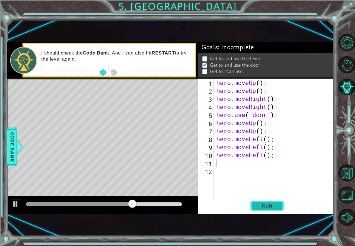
click at [260, 206] on span "Run" at bounding box center [267, 206] width 22 height 6
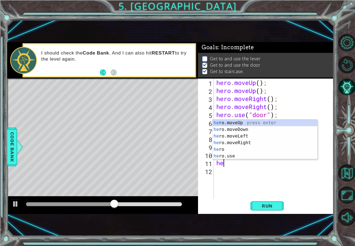
type textarea "hero"
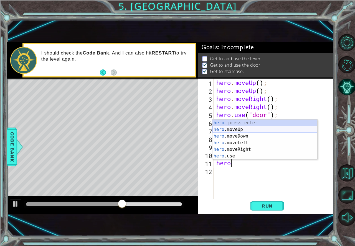
click at [229, 128] on div "hero press enter hero .moveUp press enter hero .moveDown press enter hero .move…" at bounding box center [264, 146] width 105 height 53
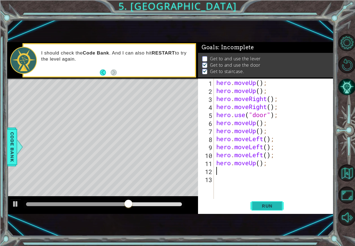
click at [269, 206] on span "Run" at bounding box center [267, 206] width 22 height 6
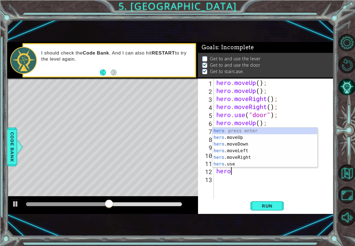
scroll to position [0, 0]
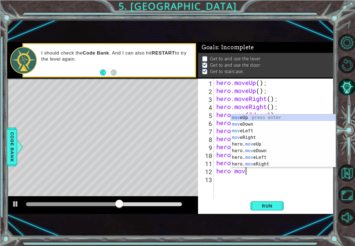
type textarea "hero move"
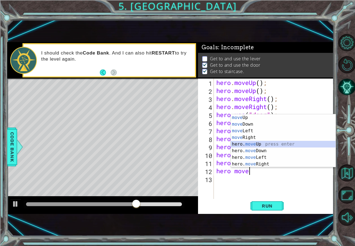
click at [261, 142] on div "move Up press enter move Down press enter move Left press enter move Right pres…" at bounding box center [282, 147] width 105 height 66
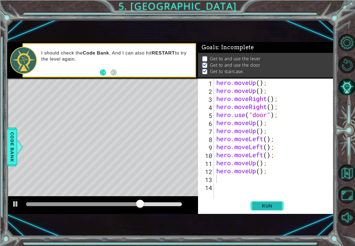
click at [262, 204] on span "Run" at bounding box center [267, 206] width 22 height 6
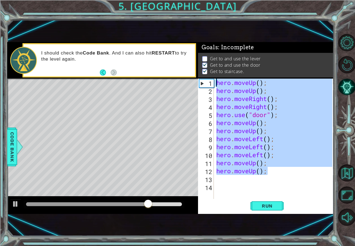
drag, startPoint x: 267, startPoint y: 172, endPoint x: 190, endPoint y: 71, distance: 126.9
click at [190, 71] on div "1 ההההההההההההההההההההההההההההההההההההההההההההההההההההההההההההההההההההההההההההה…" at bounding box center [170, 128] width 326 height 172
type textarea "hero.moveUp(); hero.moveUp();"
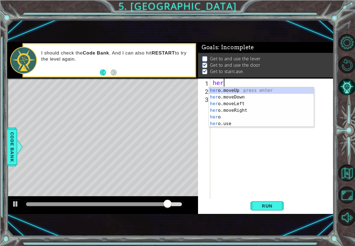
type textarea "hero"
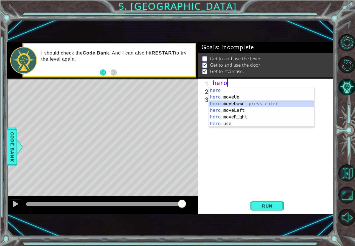
click at [222, 102] on div "hero press enter hero .moveUp press enter hero .moveDown press enter hero .move…" at bounding box center [261, 113] width 105 height 53
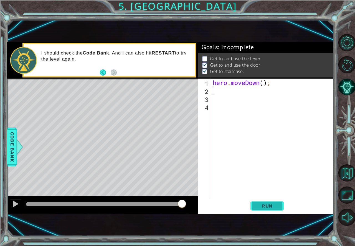
click at [272, 202] on button "Run" at bounding box center [266, 206] width 33 height 14
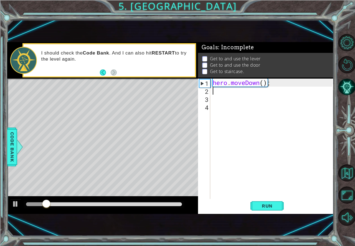
click at [277, 81] on div "hero . moveDown ( ) ;" at bounding box center [272, 147] width 123 height 137
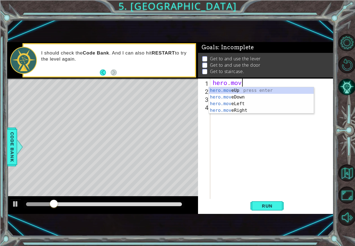
type textarea "h"
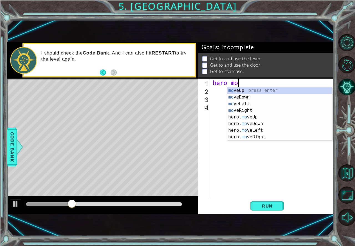
type textarea "hero move"
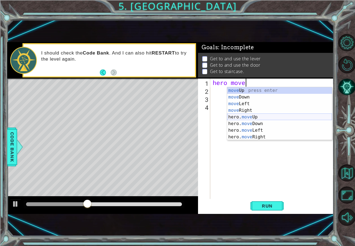
click at [255, 115] on div "move Up press enter move Down press enter move Left press enter move Right pres…" at bounding box center [279, 120] width 105 height 66
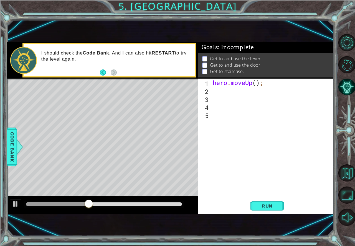
scroll to position [0, 0]
click at [265, 203] on span "Run" at bounding box center [267, 206] width 22 height 6
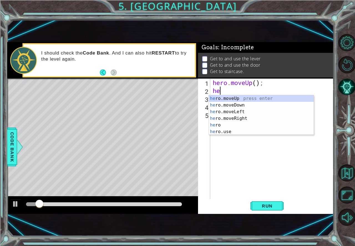
type textarea "hero"
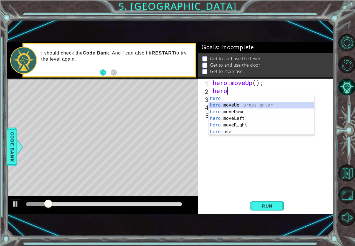
click at [251, 104] on div "hero press enter hero .moveUp press enter hero .moveDown press enter hero .move…" at bounding box center [261, 121] width 105 height 53
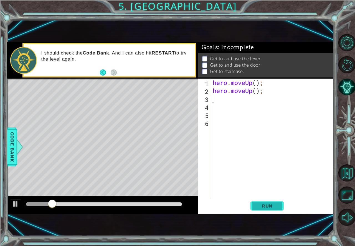
click at [260, 209] on span "Run" at bounding box center [267, 206] width 22 height 6
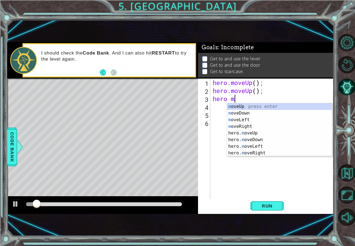
scroll to position [0, 1]
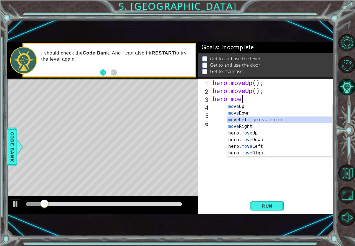
click at [233, 118] on div "mo v e Up press enter mo v e Down press enter mo v e Left press enter mo v e Ri…" at bounding box center [279, 136] width 105 height 66
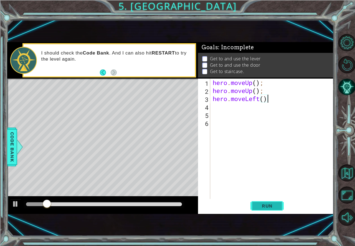
type textarea "hero.moveLeft()"
click at [274, 205] on span "Run" at bounding box center [267, 206] width 22 height 6
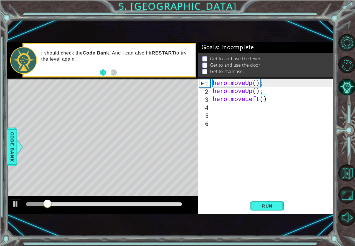
click at [222, 111] on div "hero . moveUp ( ) ; hero . moveUp ( ) ; hero . moveLeft ( )" at bounding box center [272, 147] width 123 height 137
click at [220, 106] on div "hero . moveUp ( ) ; hero . moveUp ( ) ; hero . moveLeft ( )" at bounding box center [272, 147] width 123 height 137
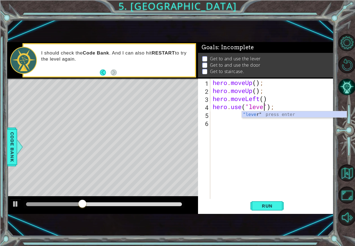
scroll to position [0, 2]
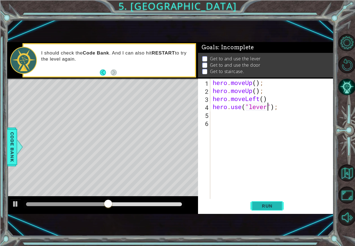
type textarea "hero.use("lever");"
click at [272, 208] on span "Run" at bounding box center [267, 206] width 22 height 6
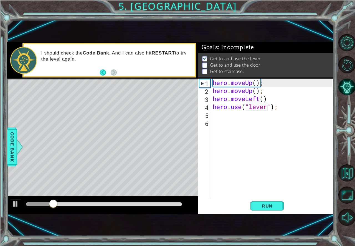
click at [242, 116] on div "hero . moveUp ( ) ; hero . moveUp ( ) ; hero . moveLeft ( ) hero . use ( "lever…" at bounding box center [272, 147] width 123 height 137
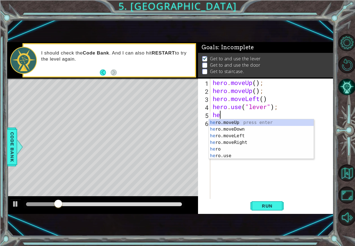
type textarea "her"
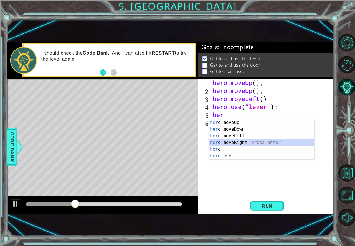
click at [243, 143] on div "her o.moveUp press enter her o.moveDown press enter her o.moveLeft press enter …" at bounding box center [261, 145] width 105 height 53
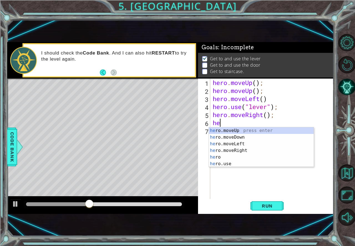
type textarea "hero"
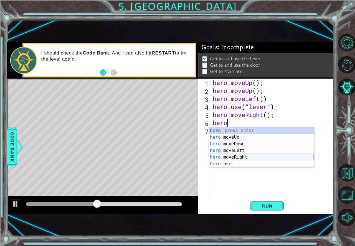
click at [243, 157] on div "hero press enter hero .moveUp press enter hero .moveDown press enter hero .move…" at bounding box center [261, 153] width 105 height 53
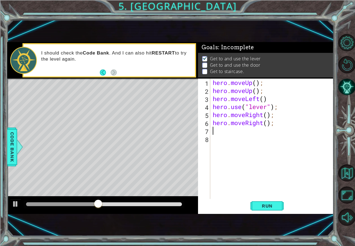
scroll to position [0, 0]
click at [266, 204] on span "Run" at bounding box center [267, 206] width 22 height 6
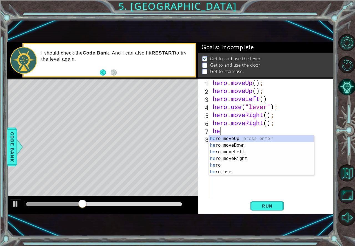
type textarea "her"
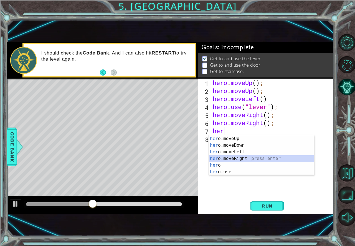
click at [250, 160] on div "her o.moveUp press enter her o.moveDown press enter her o.moveLeft press enter …" at bounding box center [261, 161] width 105 height 53
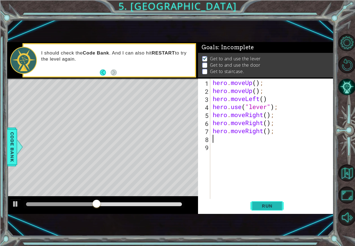
click at [272, 204] on span "Run" at bounding box center [267, 206] width 22 height 6
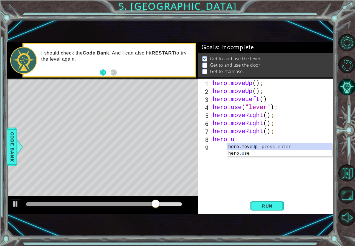
scroll to position [0, 1]
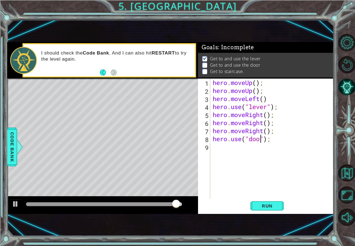
type textarea "hero.use("door");"
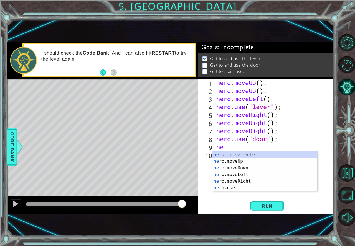
type textarea "hero"
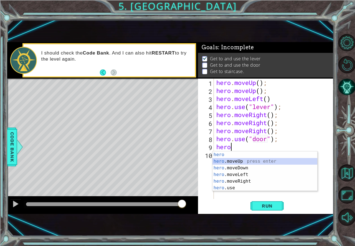
click at [257, 159] on div "hero press enter hero .moveUp press enter hero .moveDown press enter hero .move…" at bounding box center [264, 178] width 105 height 53
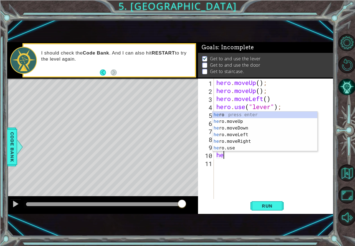
type textarea "hero"
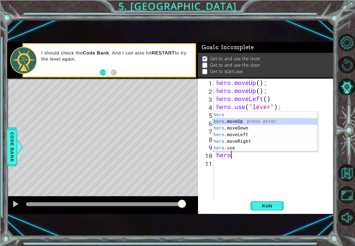
click at [249, 119] on div "hero press enter hero .moveUp press enter hero .moveDown press enter hero .move…" at bounding box center [264, 138] width 105 height 53
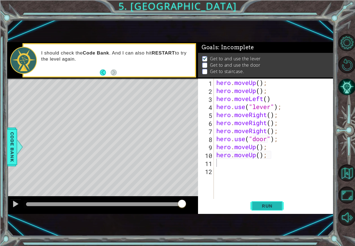
click at [261, 206] on span "Run" at bounding box center [267, 206] width 22 height 6
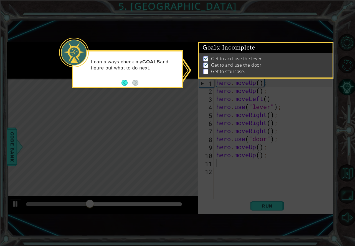
click at [231, 164] on icon at bounding box center [177, 123] width 355 height 246
click at [172, 96] on icon at bounding box center [177, 123] width 355 height 246
click at [312, 114] on icon at bounding box center [177, 123] width 355 height 246
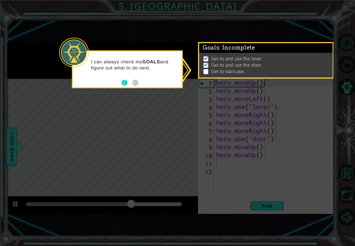
click at [122, 83] on button "Back" at bounding box center [126, 83] width 11 height 6
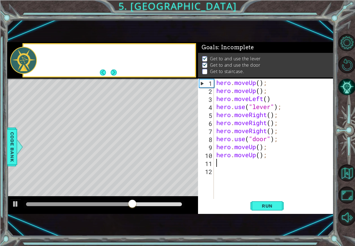
scroll to position [6, 0]
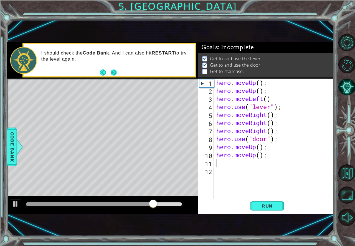
click at [112, 72] on button "Next" at bounding box center [114, 73] width 6 height 6
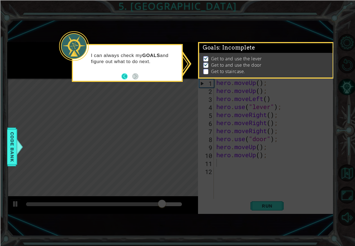
click at [123, 75] on button "Back" at bounding box center [126, 76] width 11 height 6
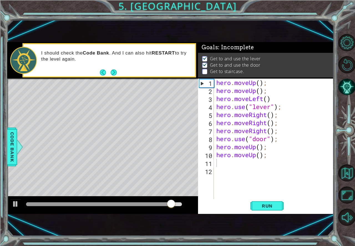
click at [6, 144] on div "1 ההההההההההההההההההההההההההההההההההההההההההההההההההההההההההההההההההההההההההההה…" at bounding box center [177, 123] width 355 height 246
click at [14, 145] on span "Code Bank" at bounding box center [12, 147] width 9 height 34
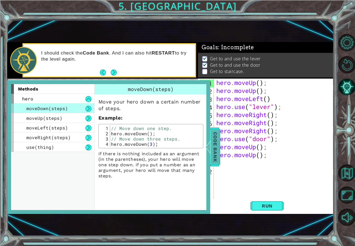
click at [215, 140] on span "Code Bank" at bounding box center [214, 147] width 9 height 34
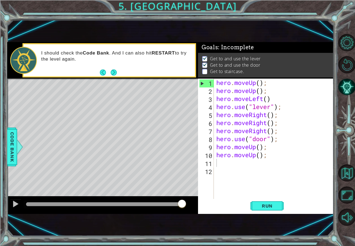
click at [222, 166] on div "hero . moveUp ( ) ; hero . moveUp ( ) ; hero . moveLeft ( ) hero . use ( "lever…" at bounding box center [275, 147] width 120 height 137
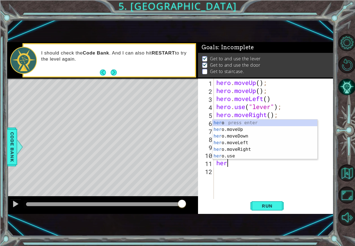
type textarea "hero"
click at [220, 142] on div "hero press enter hero .moveUp press enter hero .moveDown press enter hero .move…" at bounding box center [264, 146] width 105 height 53
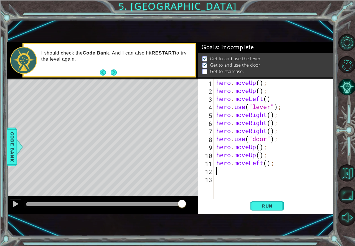
scroll to position [0, 0]
click at [268, 164] on div "hero . moveUp ( ) ; hero . moveUp ( ) ; hero . moveLeft ( ) hero . use ( "lever…" at bounding box center [275, 147] width 120 height 137
type textarea "hero.moveLeft(3);"
click at [259, 205] on span "Run" at bounding box center [267, 206] width 22 height 6
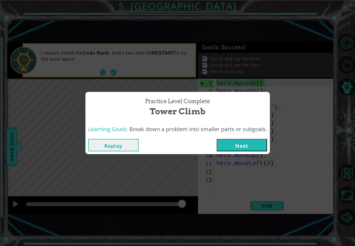
click at [245, 145] on button "Next" at bounding box center [241, 145] width 50 height 12
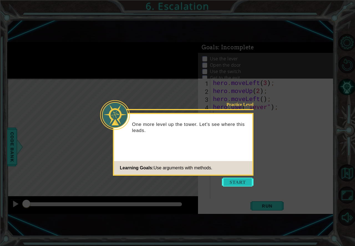
click at [236, 181] on button "Start" at bounding box center [238, 182] width 32 height 9
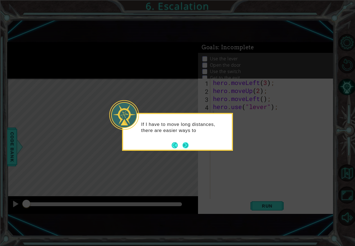
click at [188, 143] on button "Next" at bounding box center [185, 145] width 6 height 6
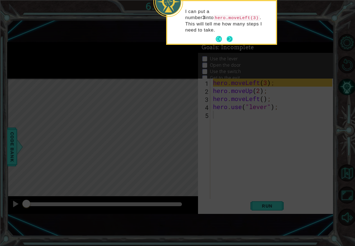
click at [230, 36] on button "Next" at bounding box center [229, 39] width 6 height 6
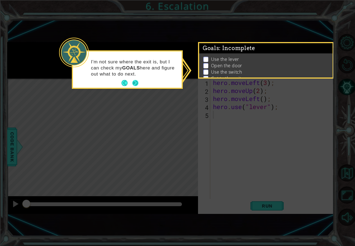
click at [137, 82] on button "Next" at bounding box center [135, 83] width 6 height 6
